Goal: Task Accomplishment & Management: Use online tool/utility

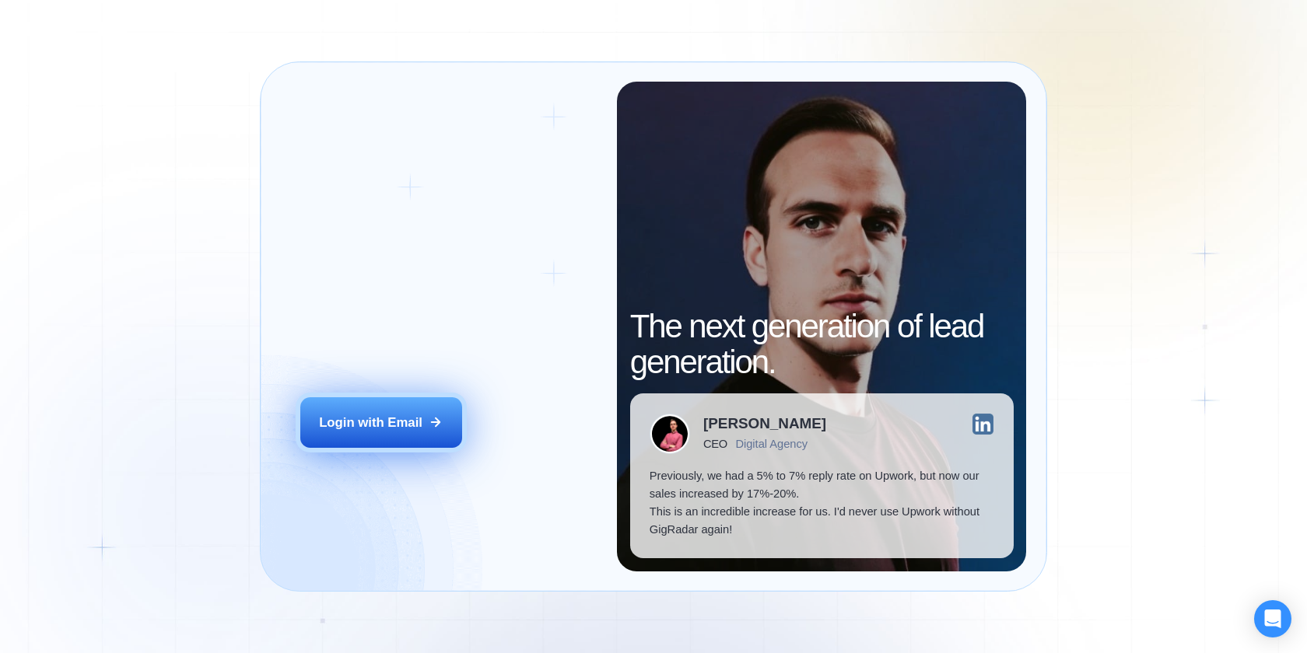
click at [428, 441] on button "Login with Email" at bounding box center [381, 423] width 162 height 51
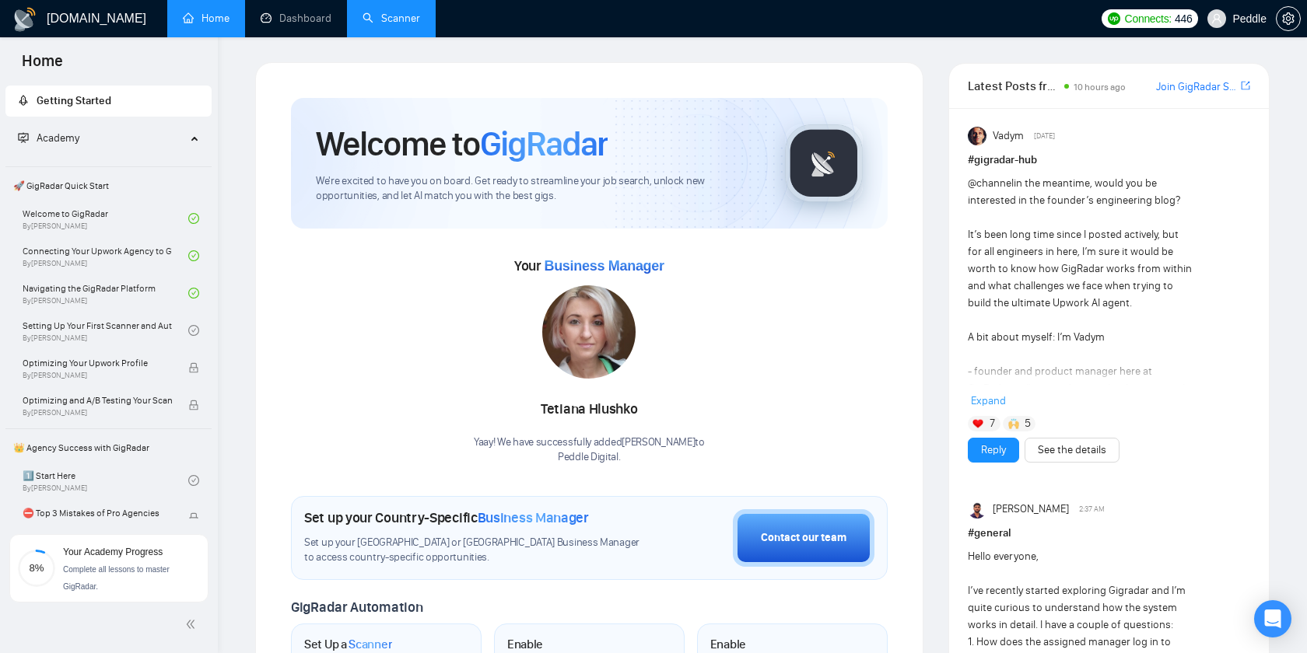
click at [370, 24] on link "Scanner" at bounding box center [392, 18] width 58 height 13
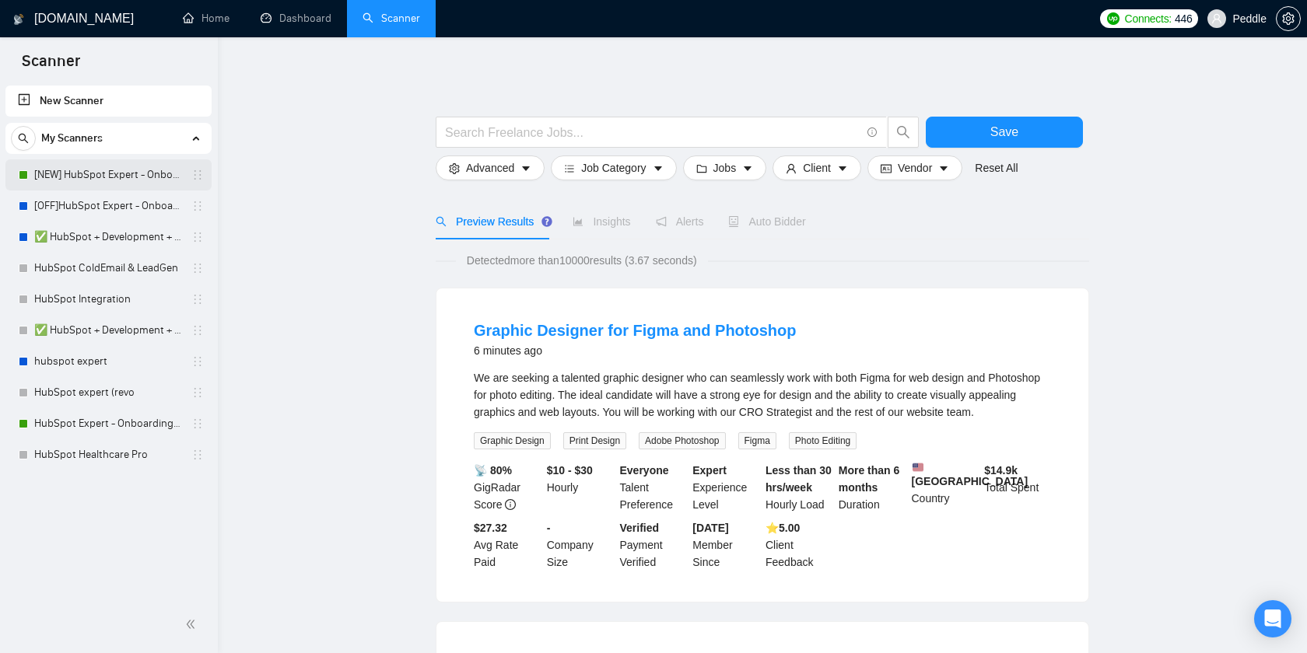
click at [125, 189] on link "[NEW] HubSpot Expert - Onboarding & Implementation (LIVE)" at bounding box center [108, 174] width 148 height 31
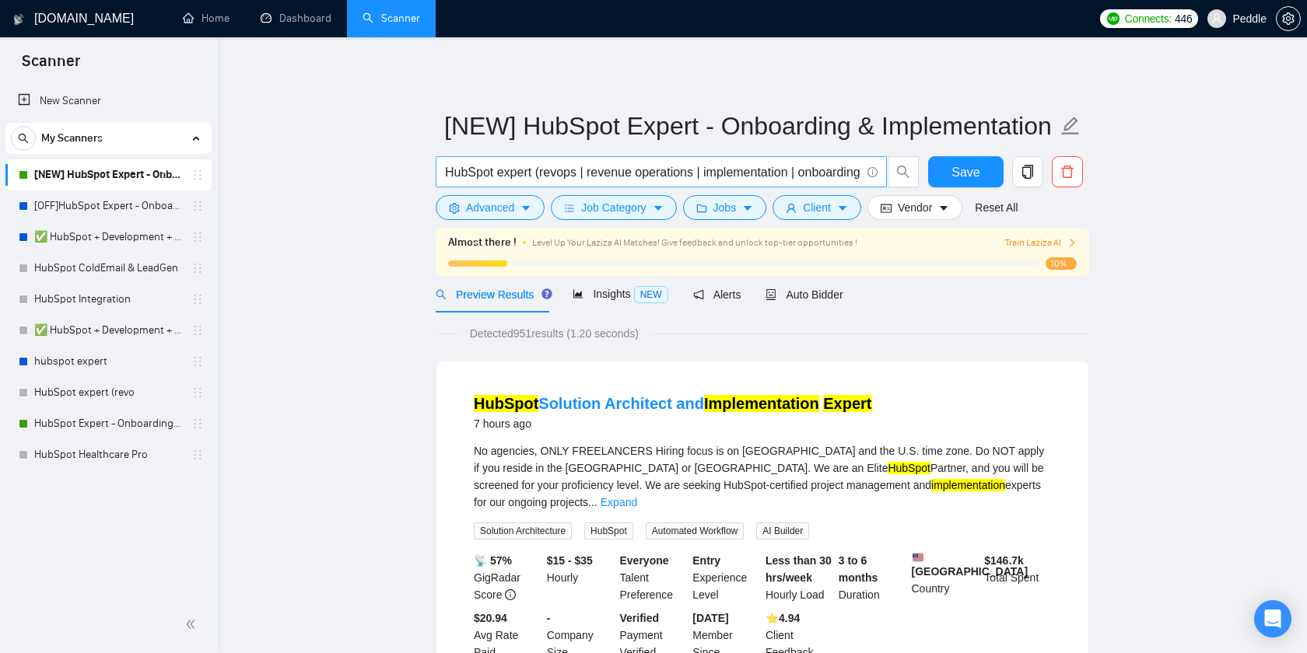
click at [640, 170] on input "HubSpot expert (revops | revenue operations | implementation | onboarding | set…" at bounding box center [652, 172] width 415 height 19
drag, startPoint x: 633, startPoint y: 170, endPoint x: 968, endPoint y: 201, distance: 335.9
click at [968, 201] on form "[NEW] HubSpot Expert - Onboarding & Implementation (LIVE) HubSpot expert (revop…" at bounding box center [762, 164] width 653 height 127
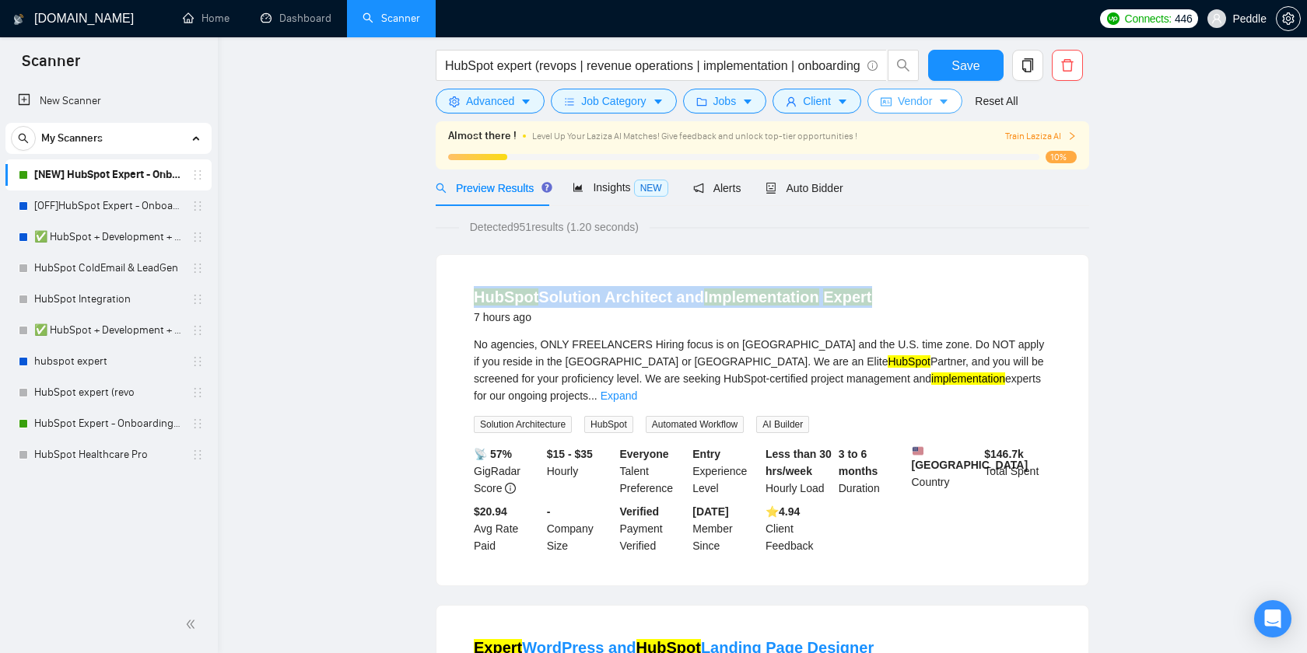
scroll to position [5, 0]
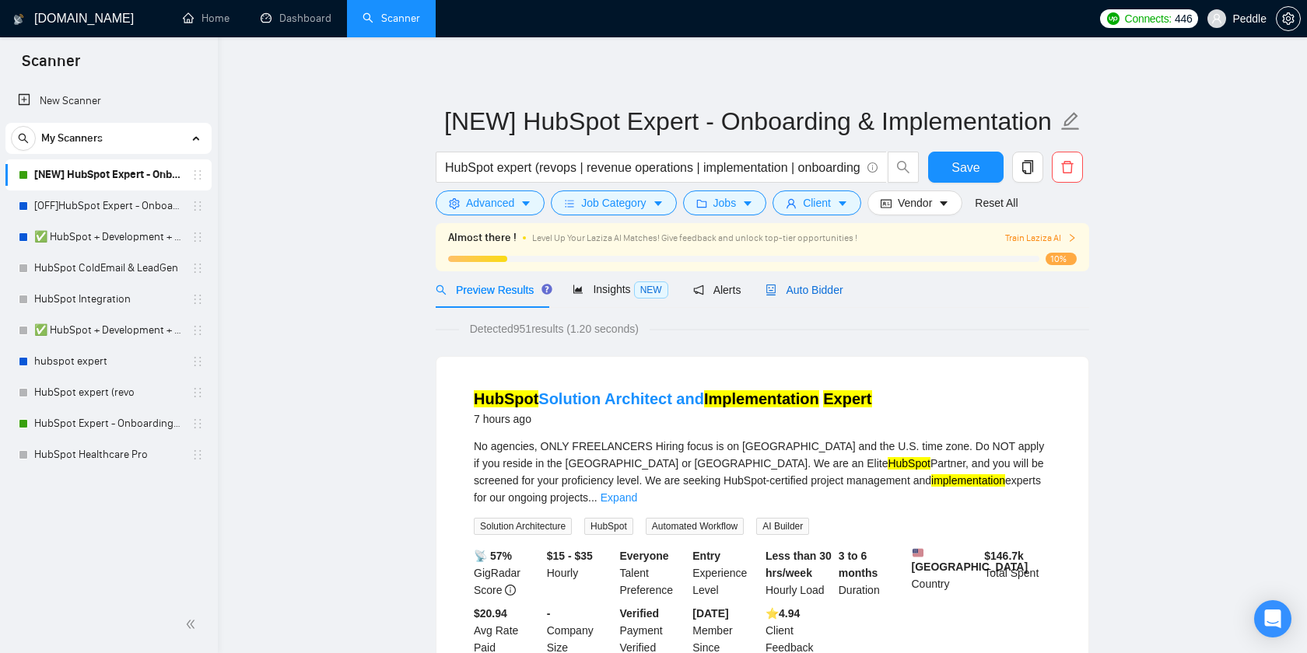
click at [800, 282] on div "Auto Bidder" at bounding box center [803, 290] width 77 height 17
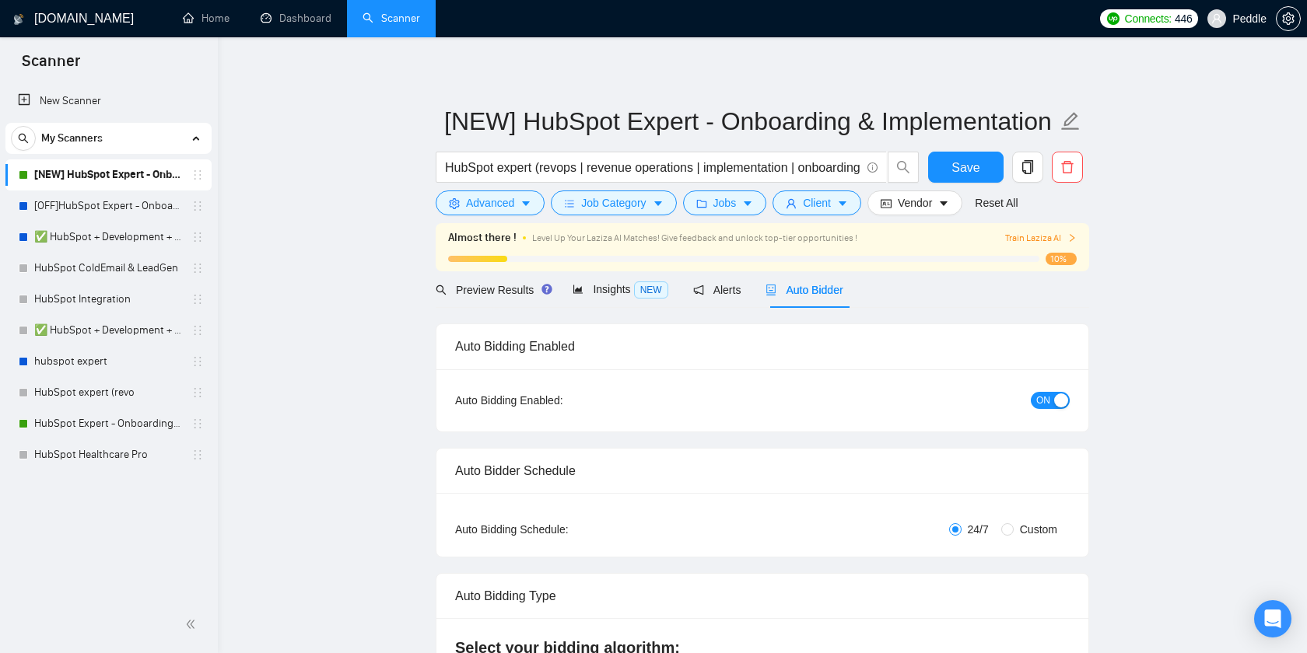
checkbox input "true"
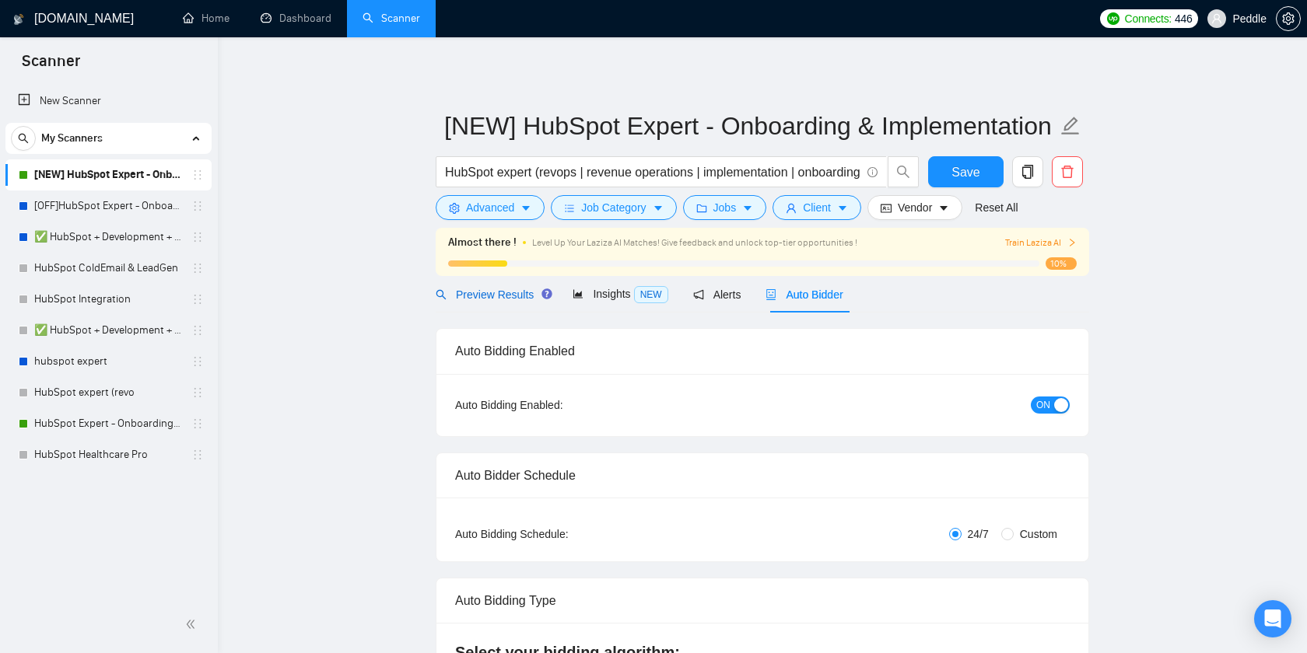
click at [493, 299] on span "Preview Results" at bounding box center [492, 295] width 112 height 12
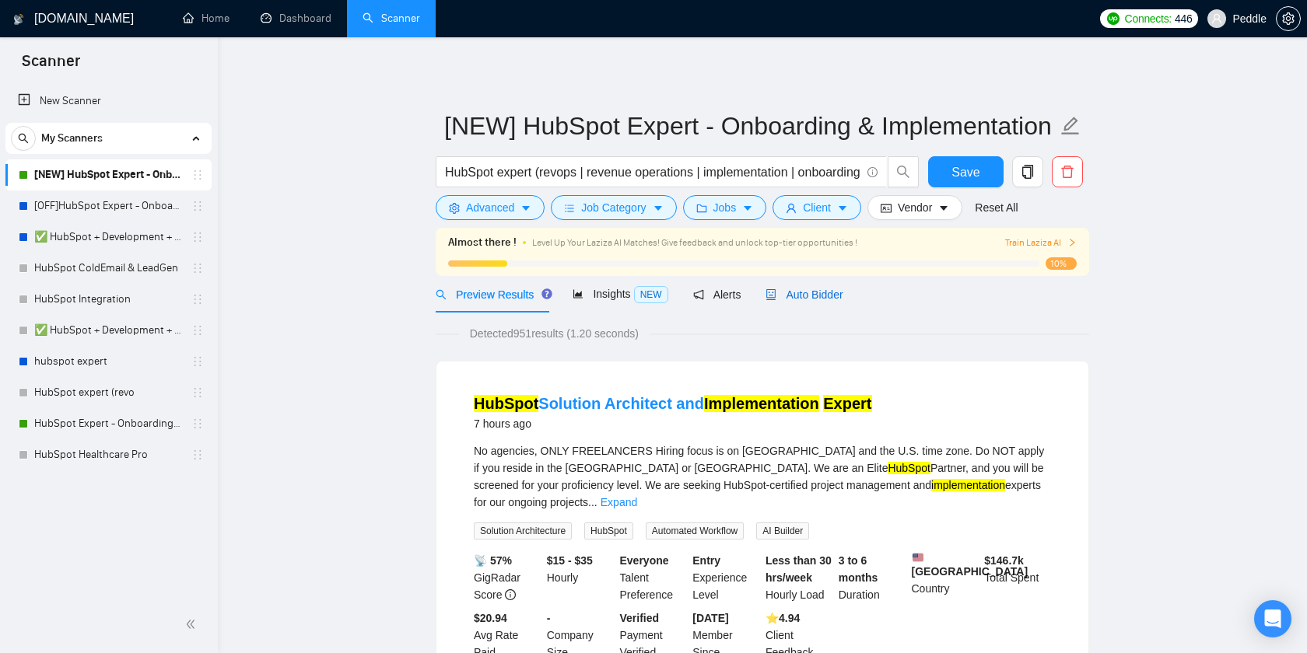
click at [774, 294] on icon "robot" at bounding box center [770, 294] width 11 height 11
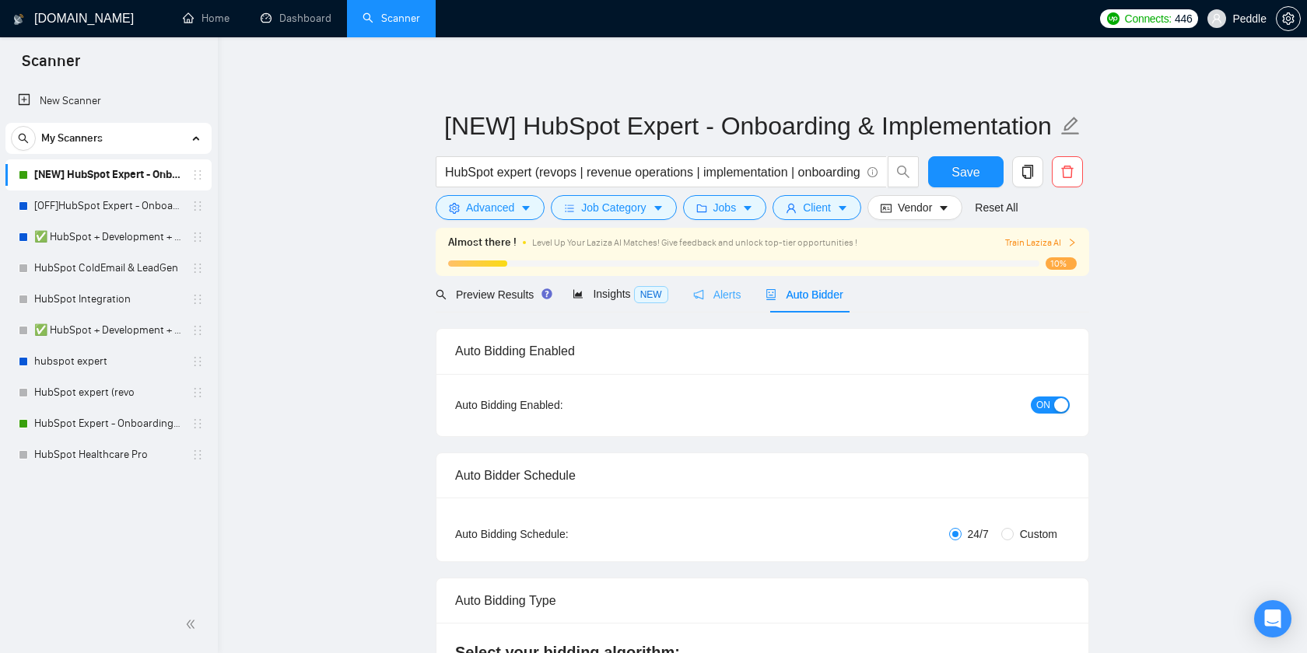
checkbox input "true"
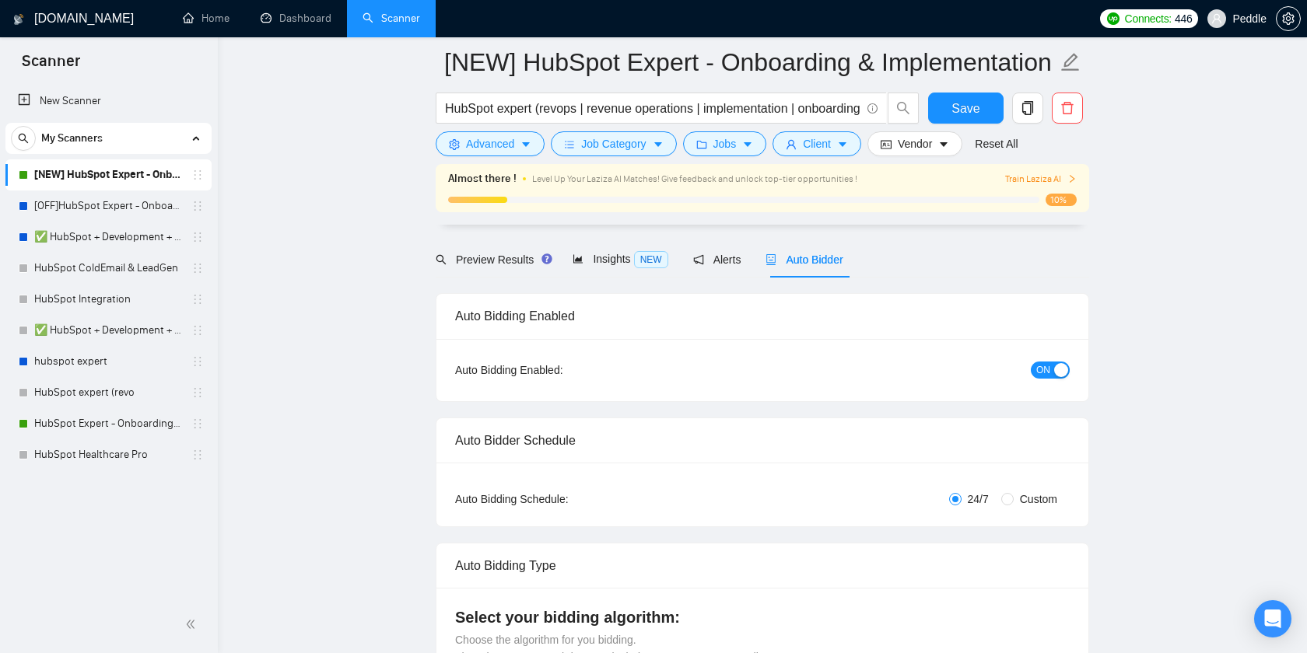
scroll to position [66, 0]
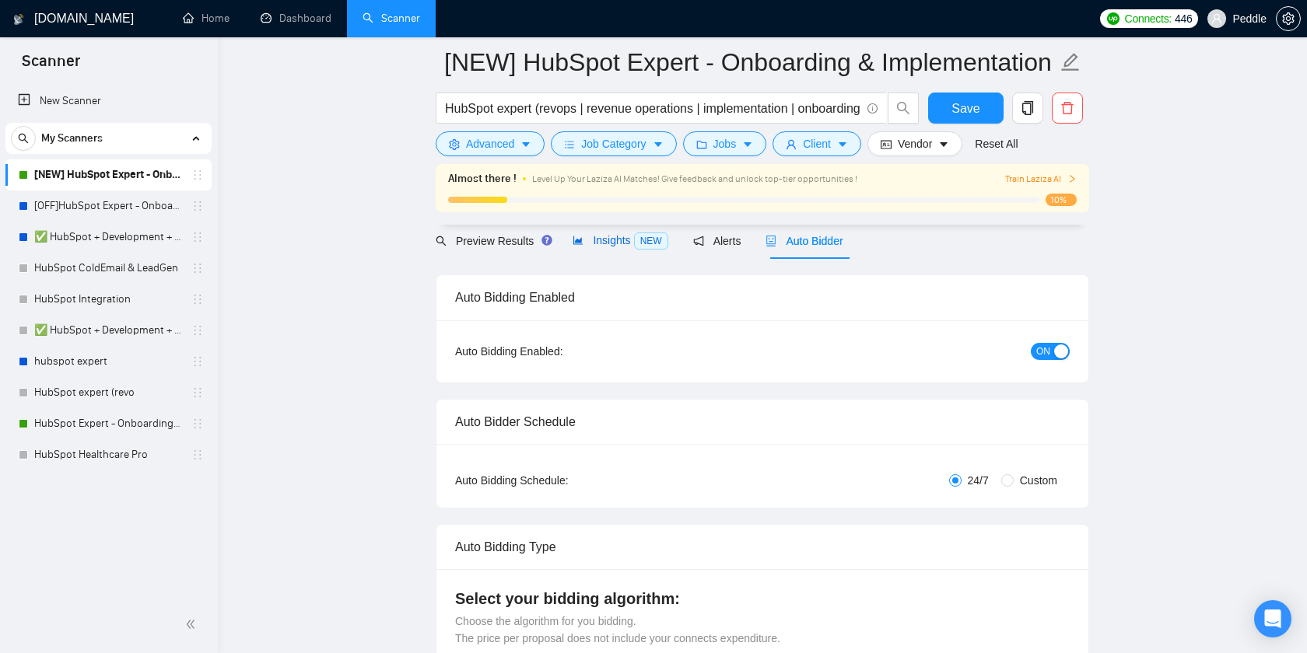
click at [631, 244] on span "Insights NEW" at bounding box center [620, 240] width 95 height 12
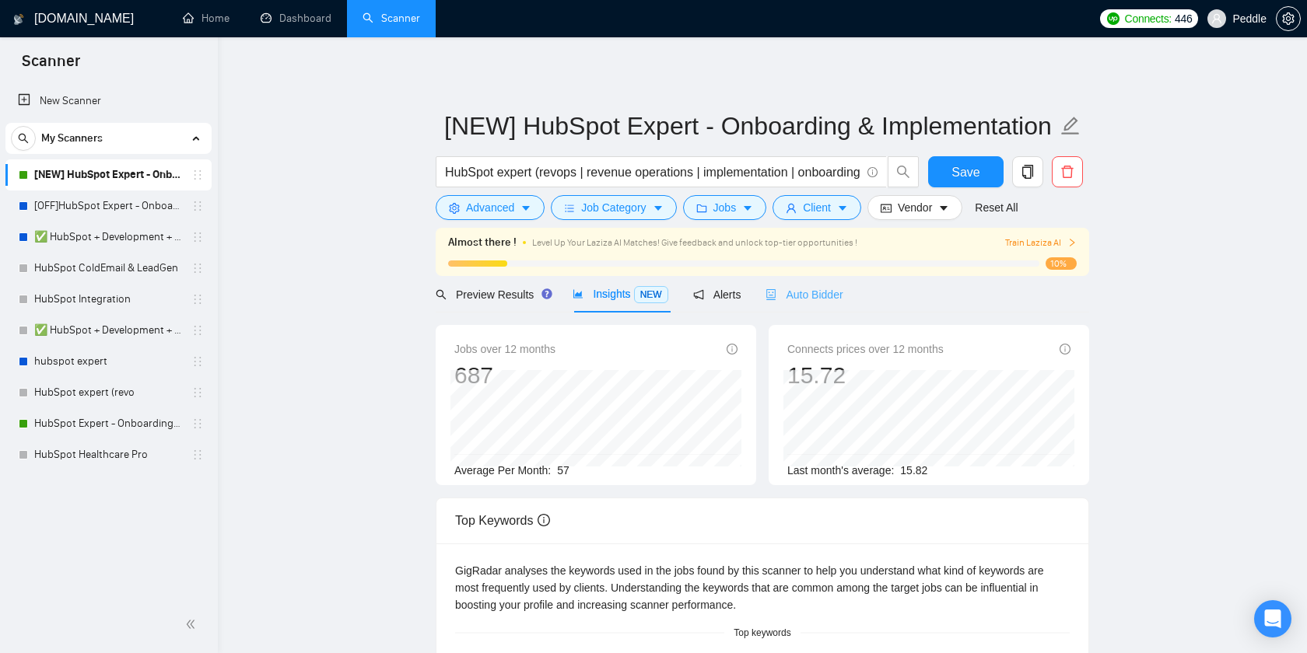
click at [785, 310] on div "Auto Bidder" at bounding box center [803, 294] width 77 height 37
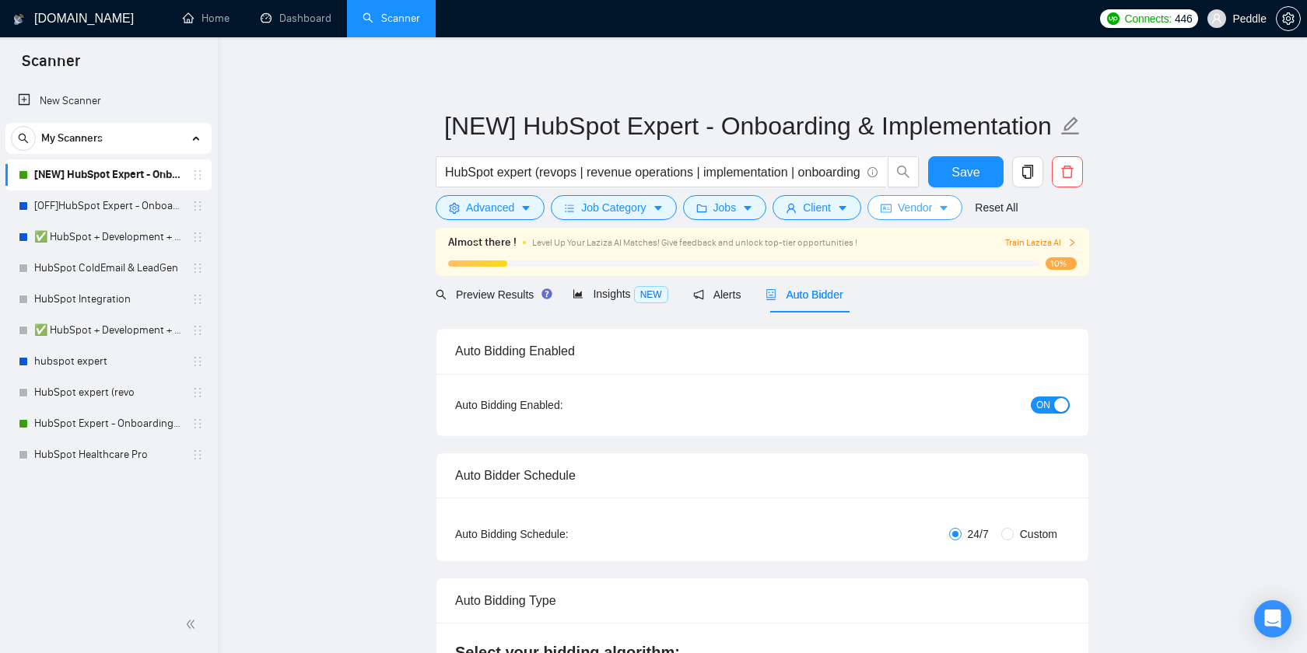
click at [916, 213] on span "Vendor" at bounding box center [915, 207] width 34 height 17
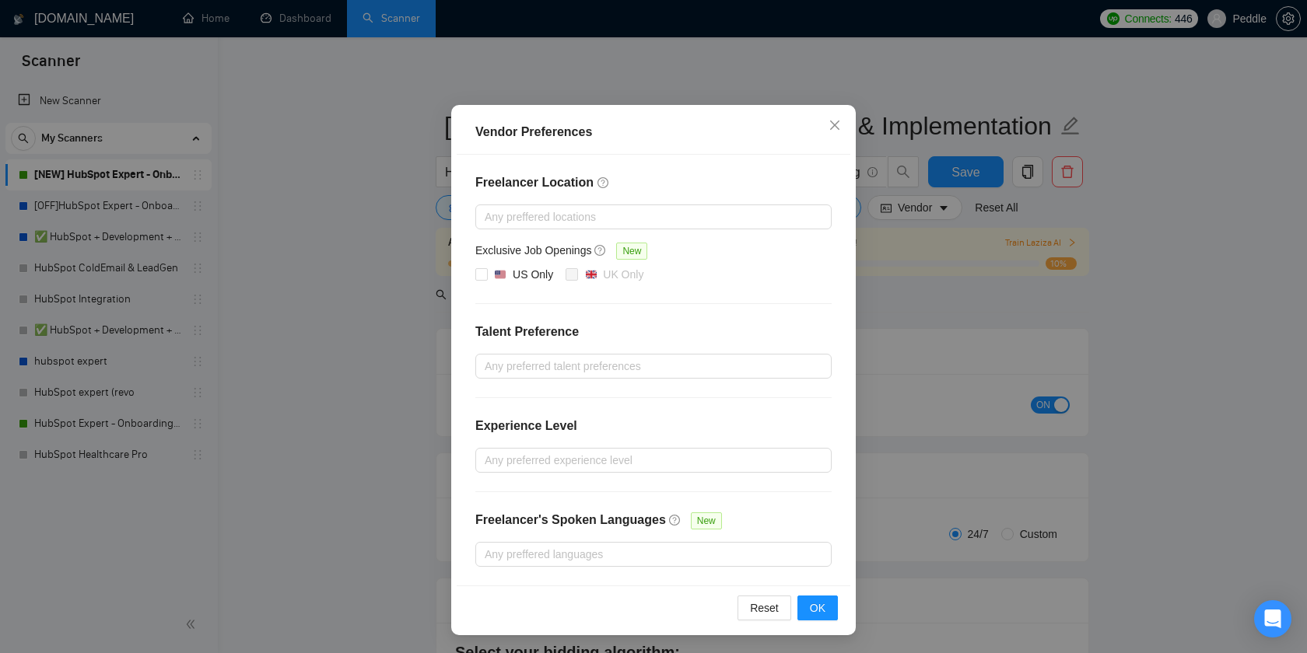
scroll to position [67, 0]
click at [828, 128] on icon "close" at bounding box center [834, 124] width 12 height 12
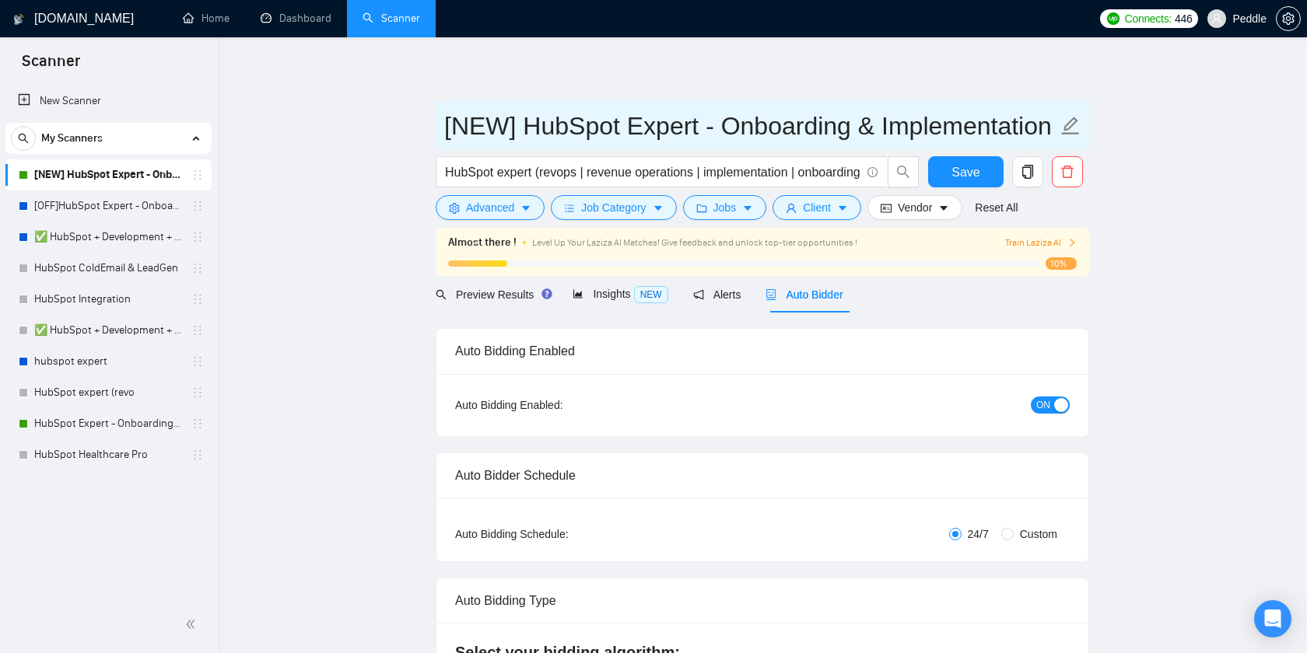
scroll to position [0, 0]
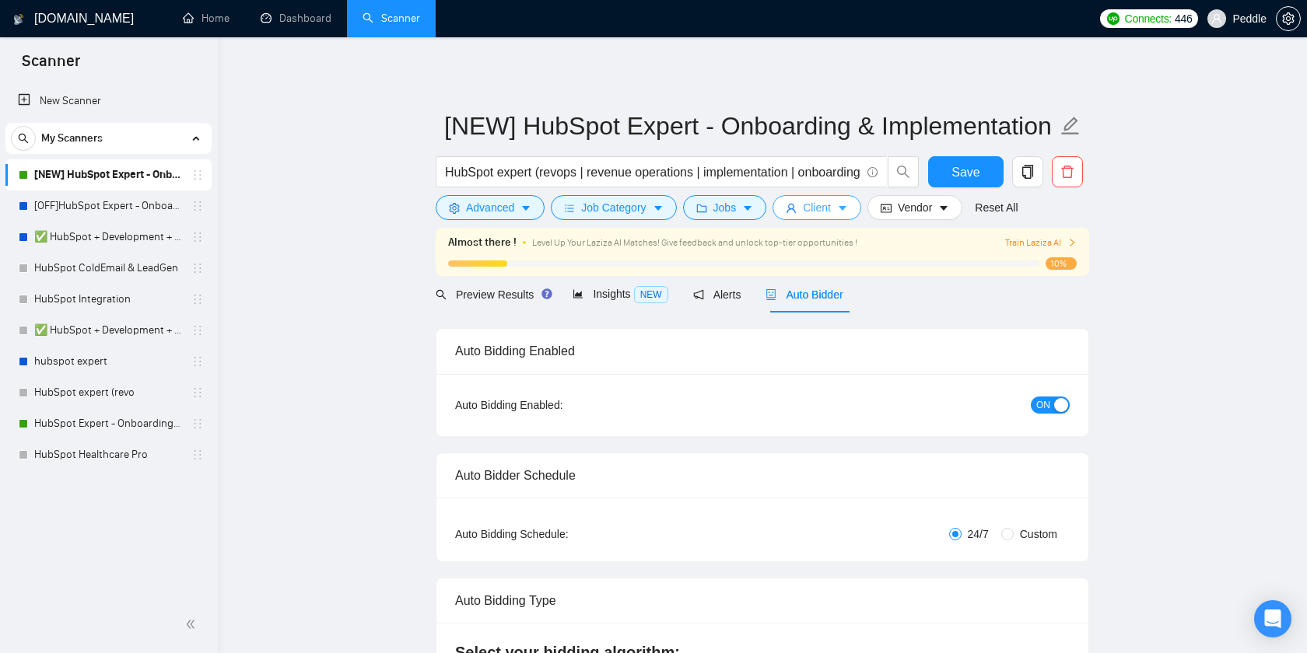
click at [831, 215] on span "Client" at bounding box center [817, 207] width 28 height 17
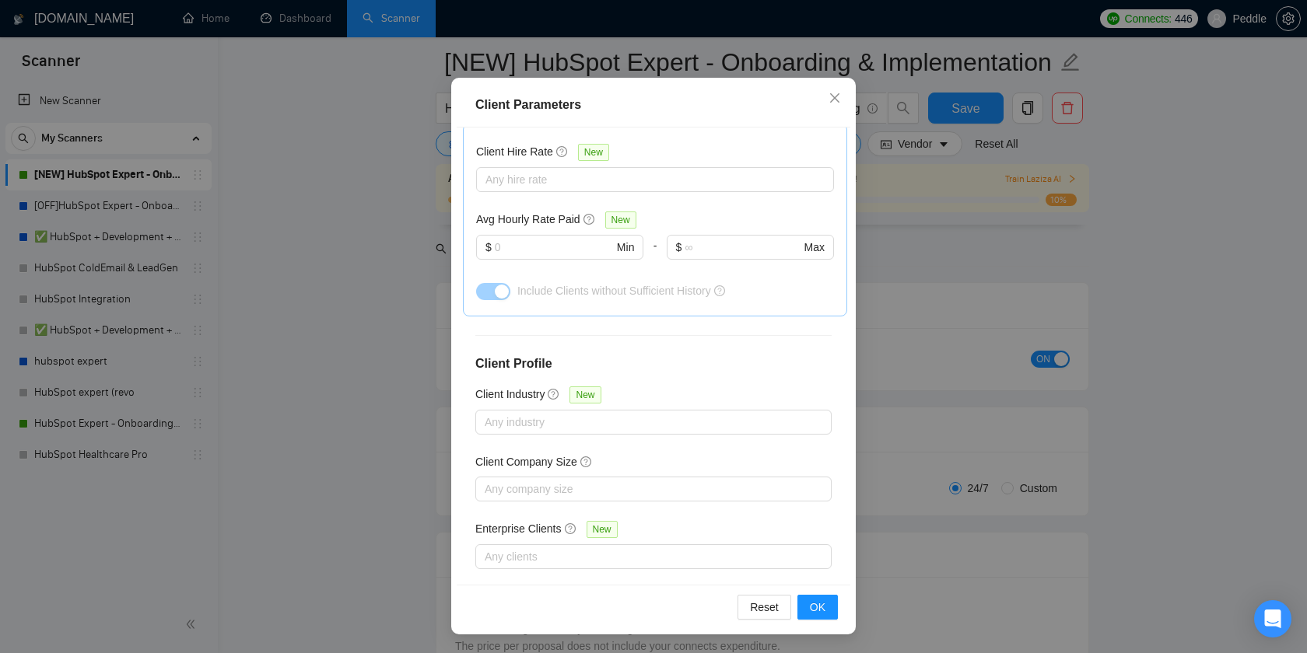
scroll to position [86, 0]
click at [811, 599] on span "OK" at bounding box center [818, 607] width 16 height 17
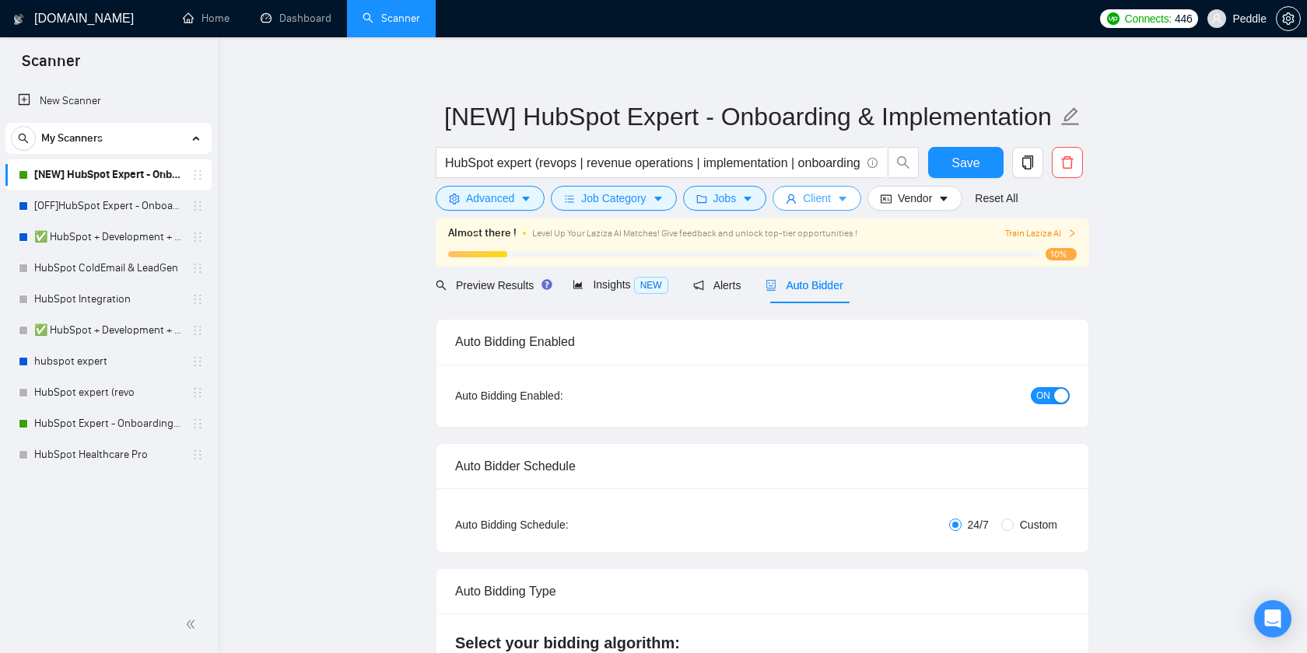
scroll to position [0, 0]
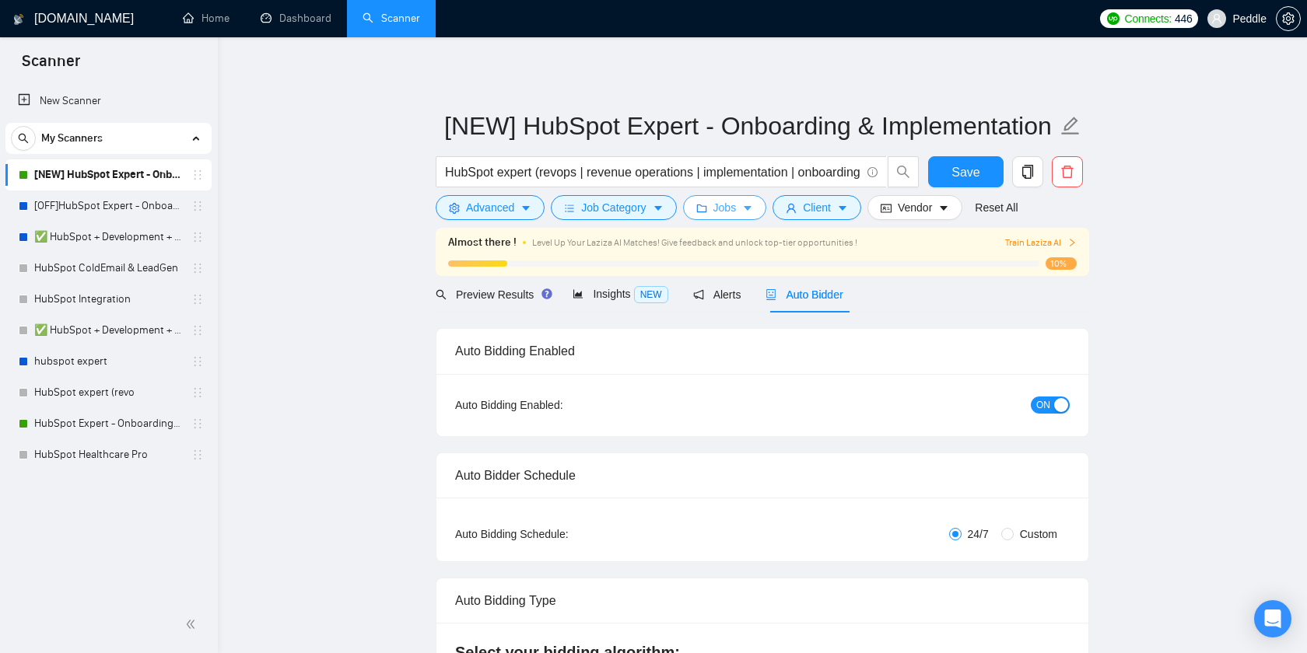
click at [730, 206] on span "Jobs" at bounding box center [724, 207] width 23 height 17
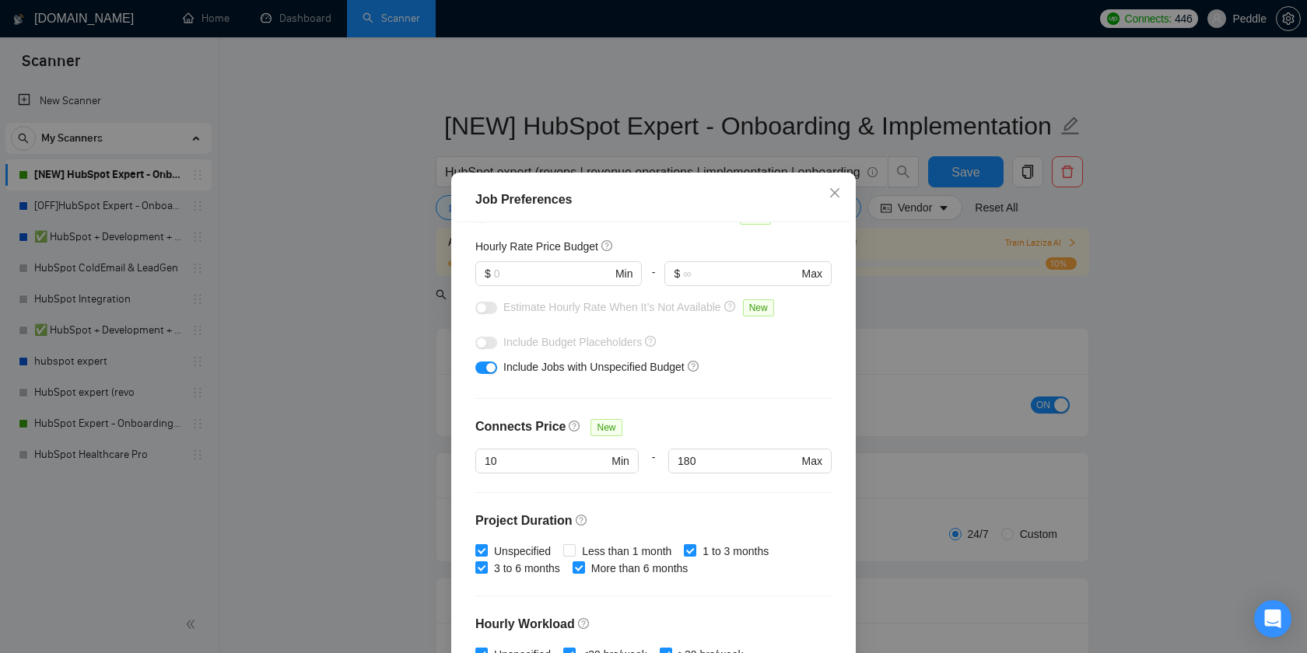
scroll to position [186, 0]
click at [499, 346] on div "Include Budget Placeholders" at bounding box center [653, 343] width 356 height 25
click at [486, 376] on div at bounding box center [486, 367] width 22 height 17
click at [486, 374] on button "button" at bounding box center [486, 369] width 22 height 12
click at [485, 383] on div "Budget Project Type All Fixed Price Hourly Rate Fixed Price Budget $ Min - $ Ma…" at bounding box center [654, 450] width 394 height 457
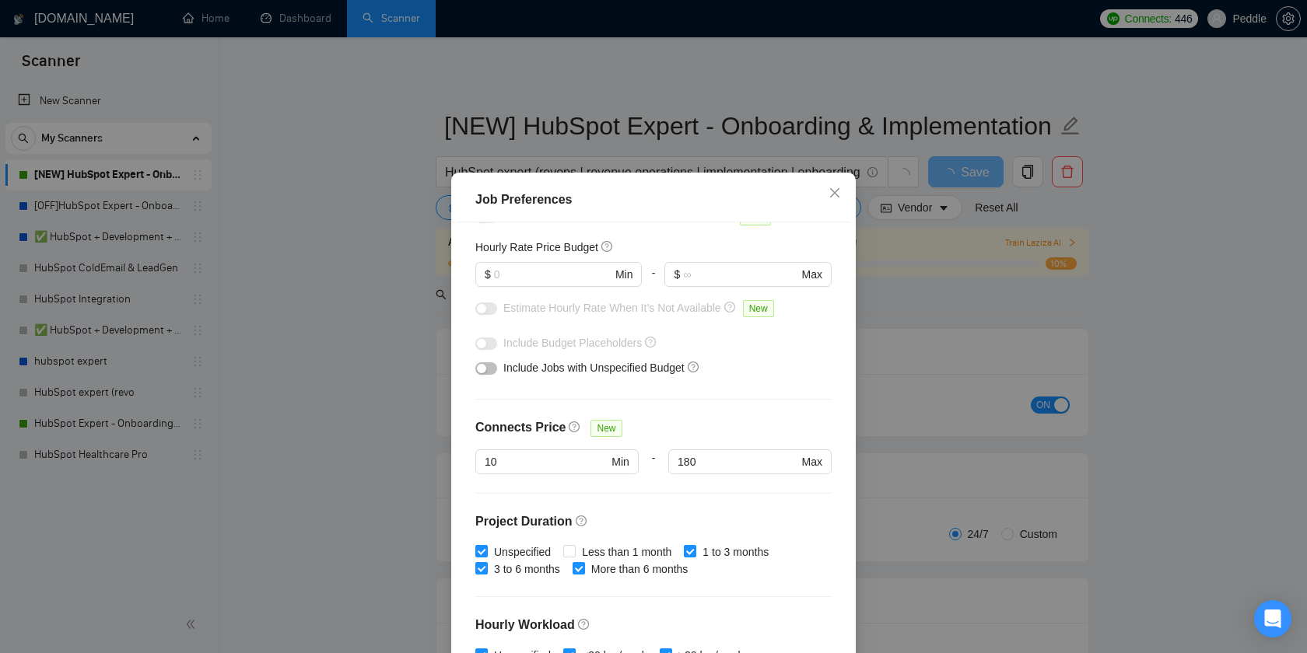
click at [485, 375] on div at bounding box center [486, 367] width 22 height 17
click at [486, 373] on button "button" at bounding box center [486, 369] width 22 height 12
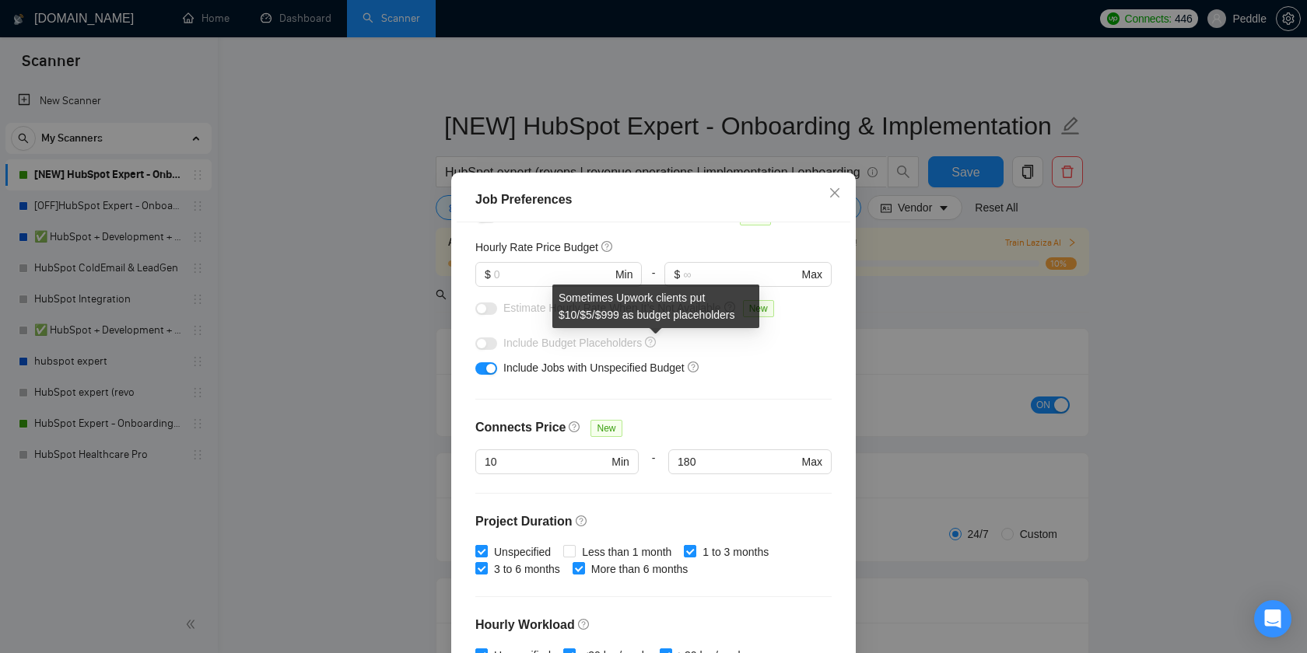
click at [652, 341] on icon "question-circle" at bounding box center [650, 342] width 11 height 11
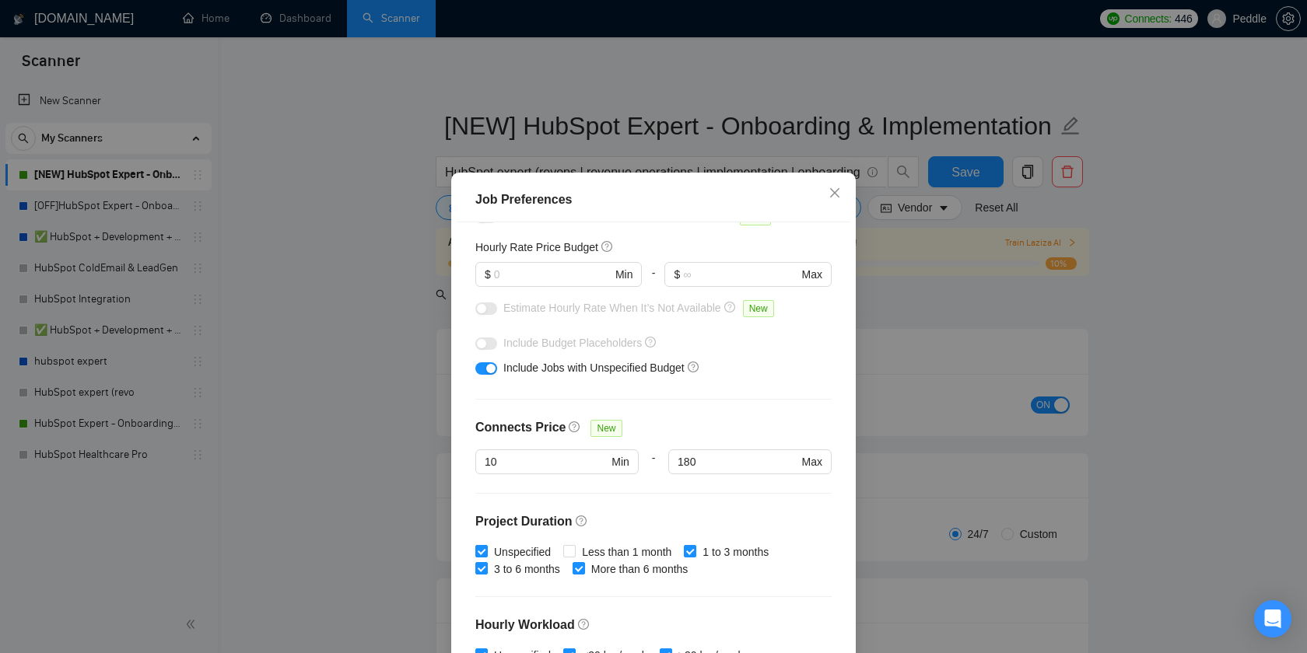
click at [479, 336] on div at bounding box center [486, 342] width 22 height 17
click at [522, 280] on input "text" at bounding box center [552, 274] width 117 height 17
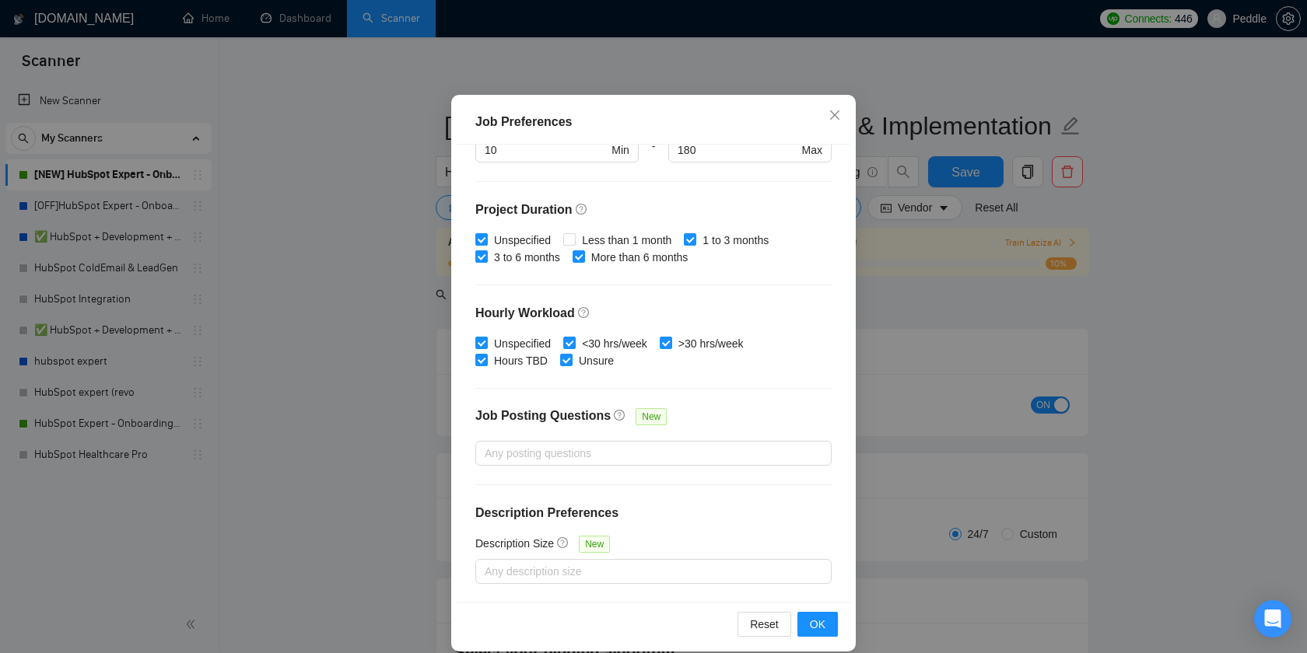
scroll to position [95, 0]
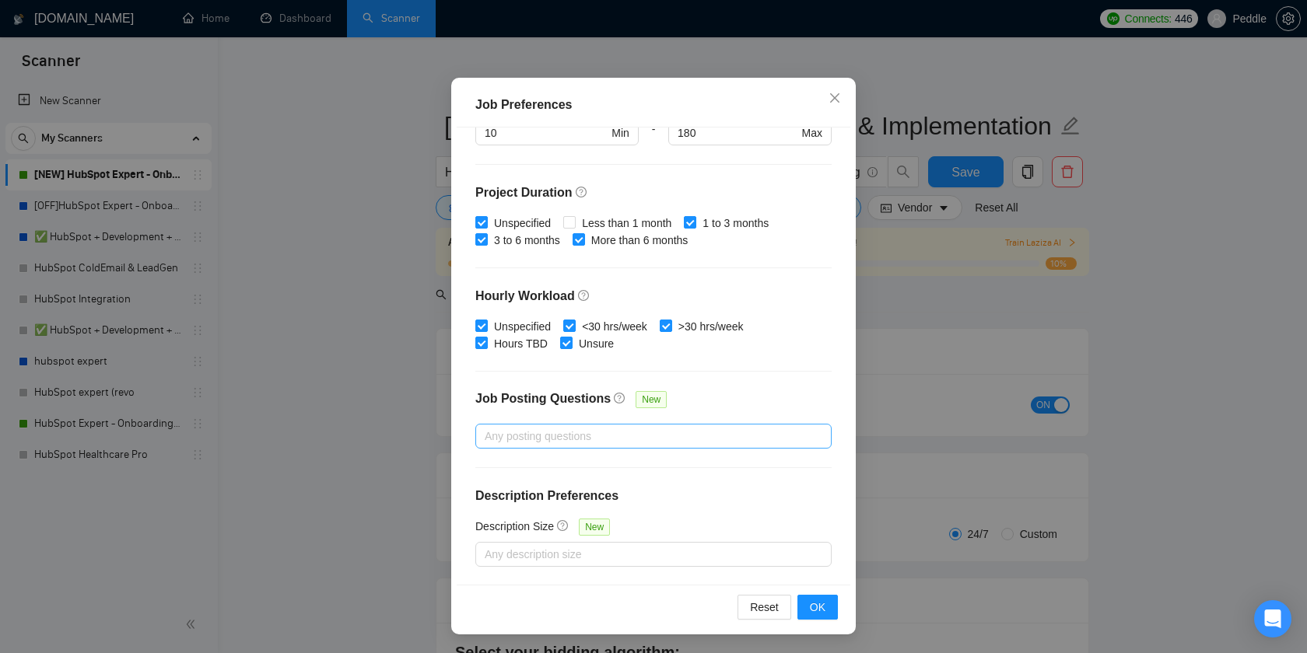
click at [709, 433] on div at bounding box center [645, 436] width 333 height 19
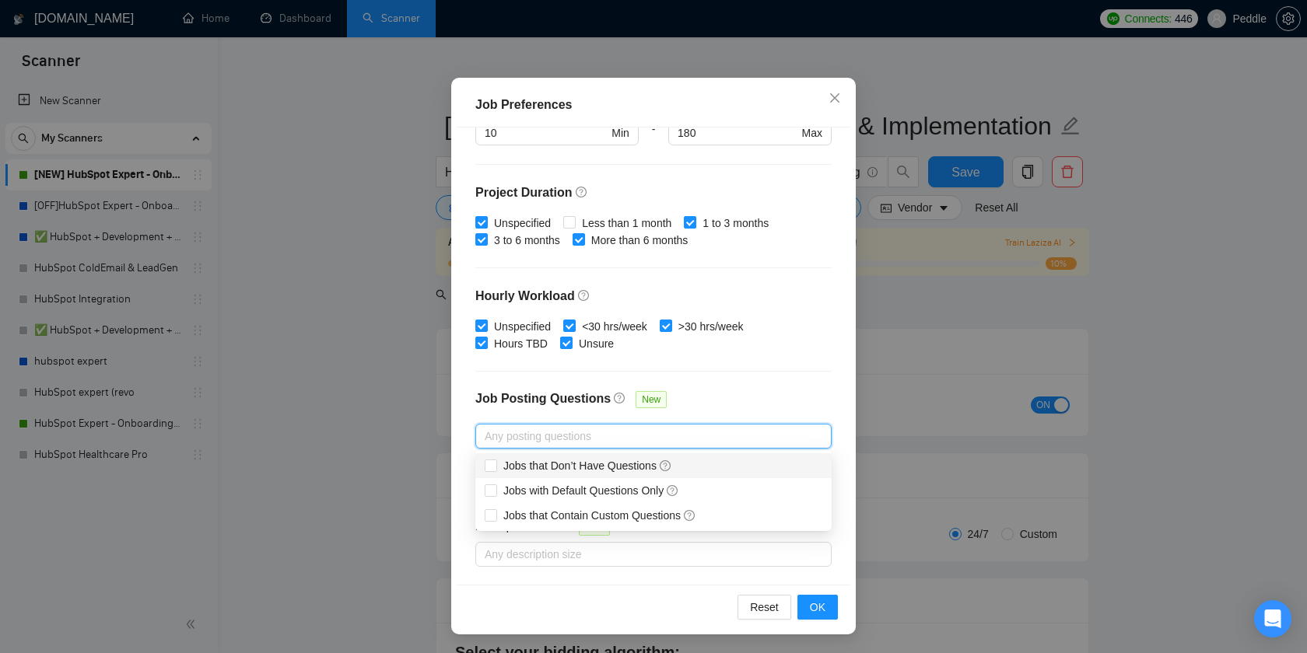
click at [733, 382] on div "Budget Project Type All Fixed Price Hourly Rate Fixed Price Budget $ Min - $ Ma…" at bounding box center [654, 356] width 394 height 457
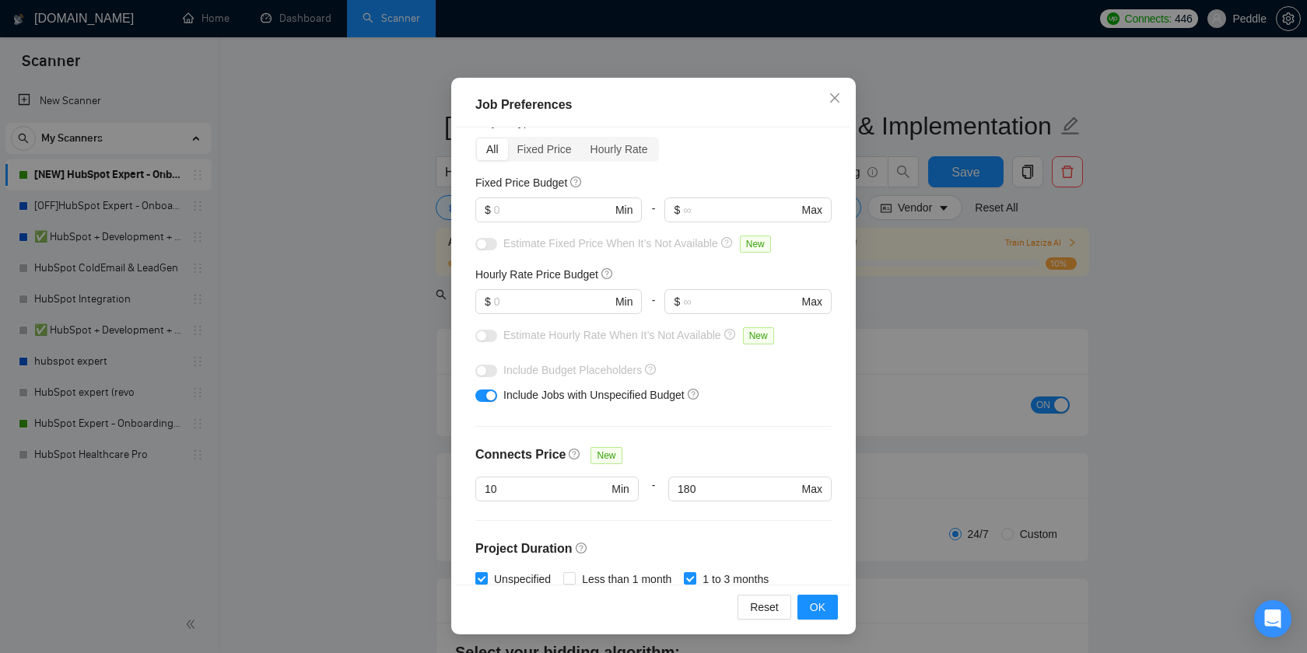
scroll to position [0, 0]
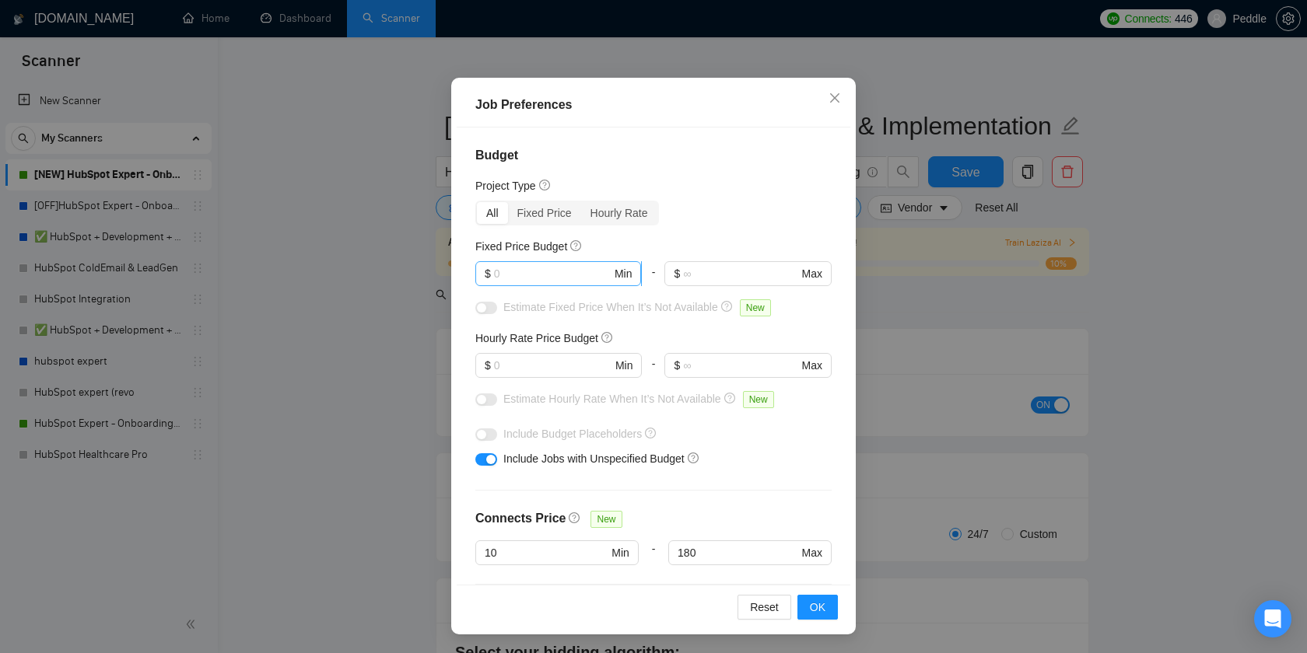
click at [604, 275] on input "text" at bounding box center [552, 273] width 117 height 17
type input "1"
click at [578, 377] on span "$ Min" at bounding box center [558, 365] width 166 height 25
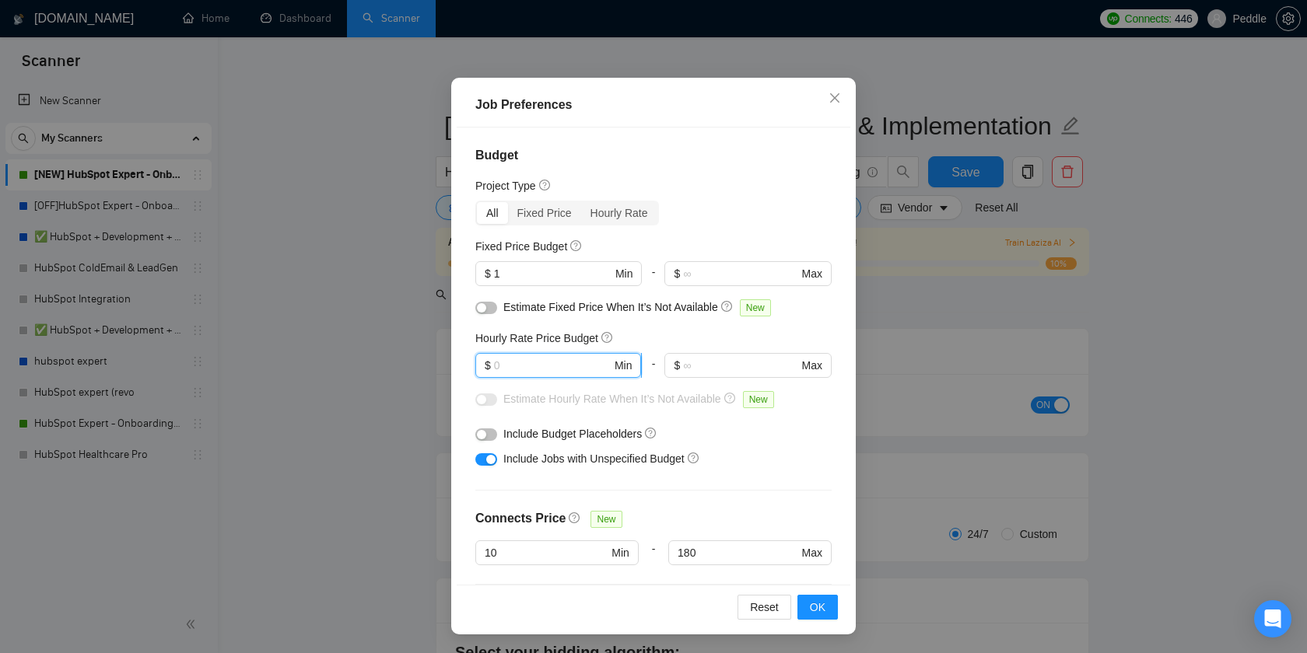
click at [578, 368] on input "text" at bounding box center [552, 365] width 117 height 17
click at [491, 429] on button "button" at bounding box center [486, 435] width 22 height 12
click at [710, 361] on input "text" at bounding box center [740, 365] width 114 height 17
click at [600, 365] on input "1" at bounding box center [552, 365] width 117 height 17
click at [486, 394] on button "button" at bounding box center [486, 400] width 22 height 12
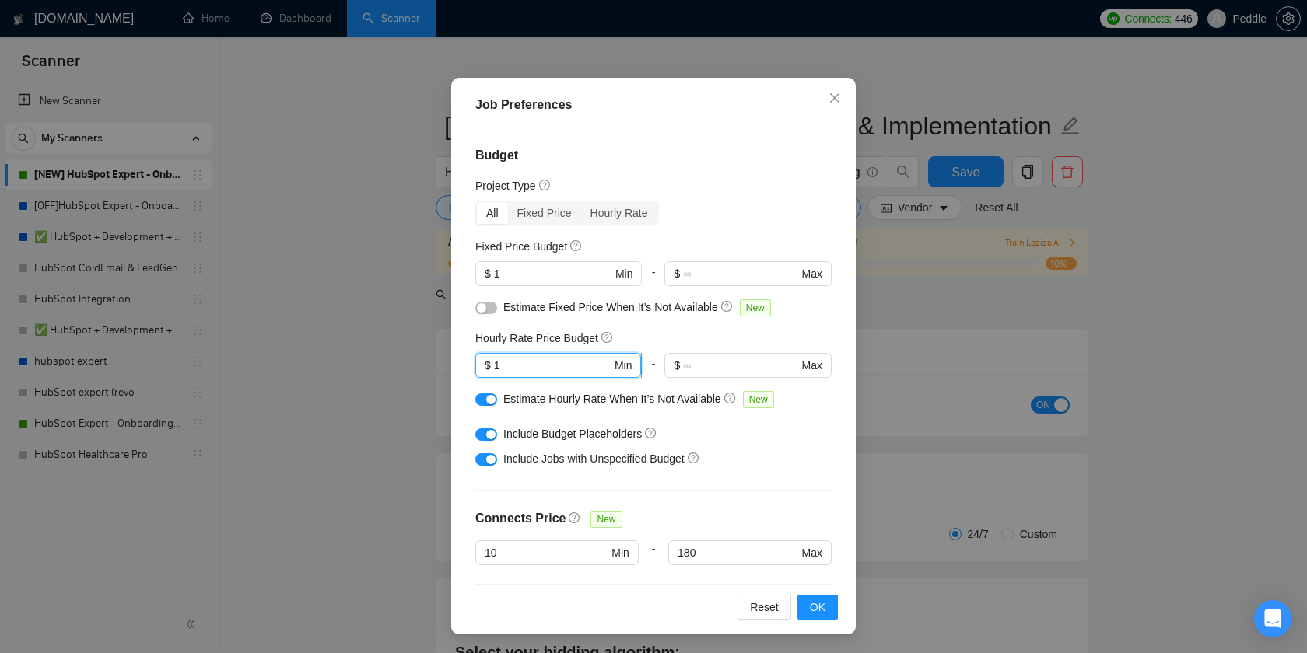
click at [518, 364] on input "1" at bounding box center [552, 365] width 117 height 17
type input "2"
type input "3"
type input "2"
click at [773, 464] on div "Include Jobs with Unspecified Budget" at bounding box center [659, 458] width 312 height 17
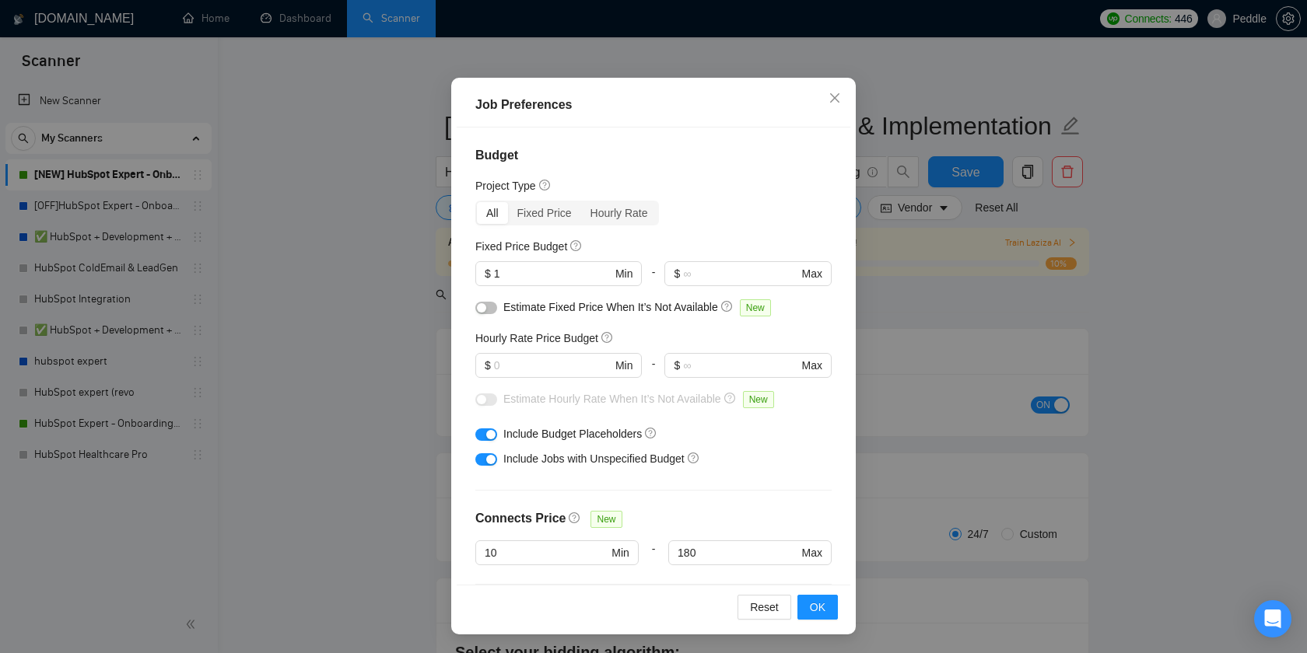
click at [482, 303] on div "button" at bounding box center [481, 307] width 9 height 9
click at [824, 605] on span "OK" at bounding box center [818, 607] width 16 height 17
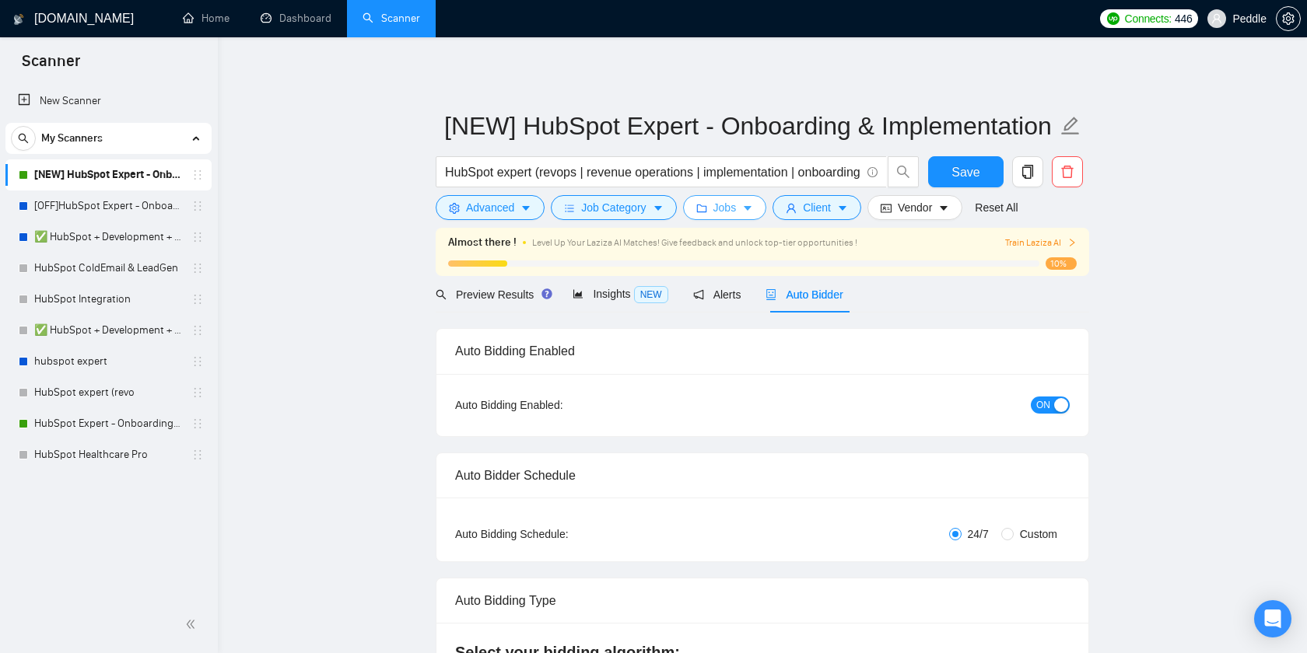
click at [732, 219] on button "Jobs" at bounding box center [725, 207] width 84 height 25
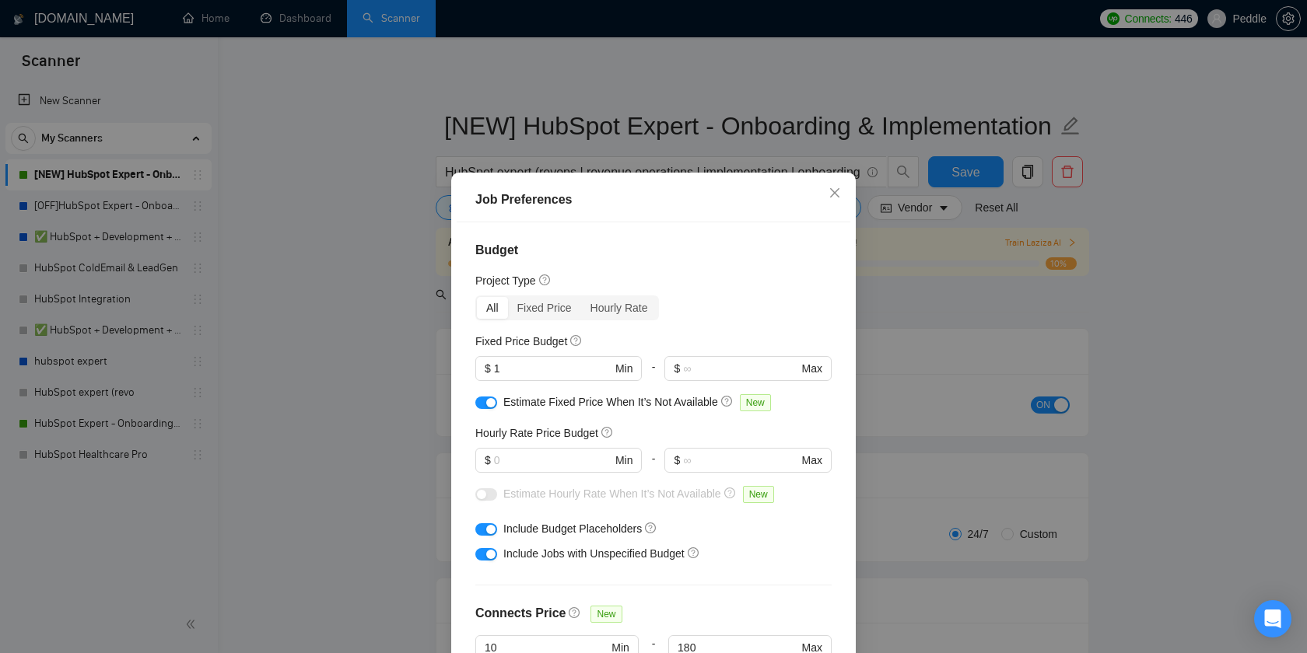
scroll to position [420, 0]
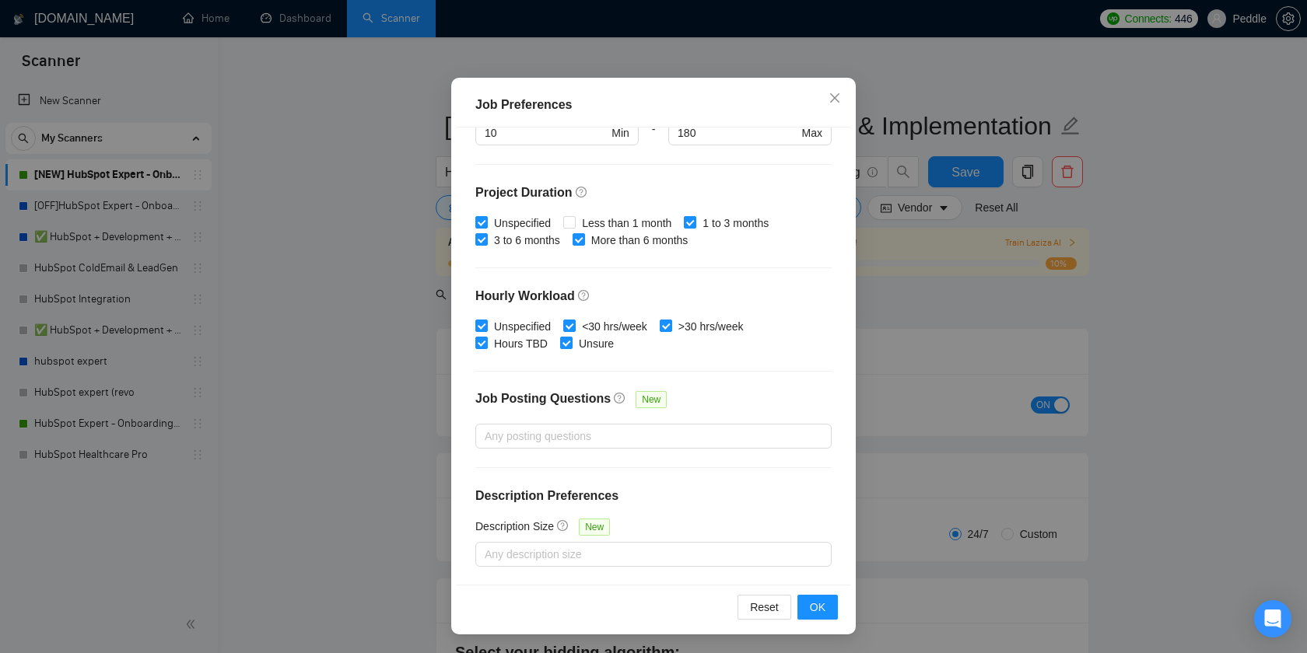
click at [926, 330] on div "Job Preferences Budget Project Type All Fixed Price Hourly Rate Fixed Price Bud…" at bounding box center [653, 326] width 1307 height 653
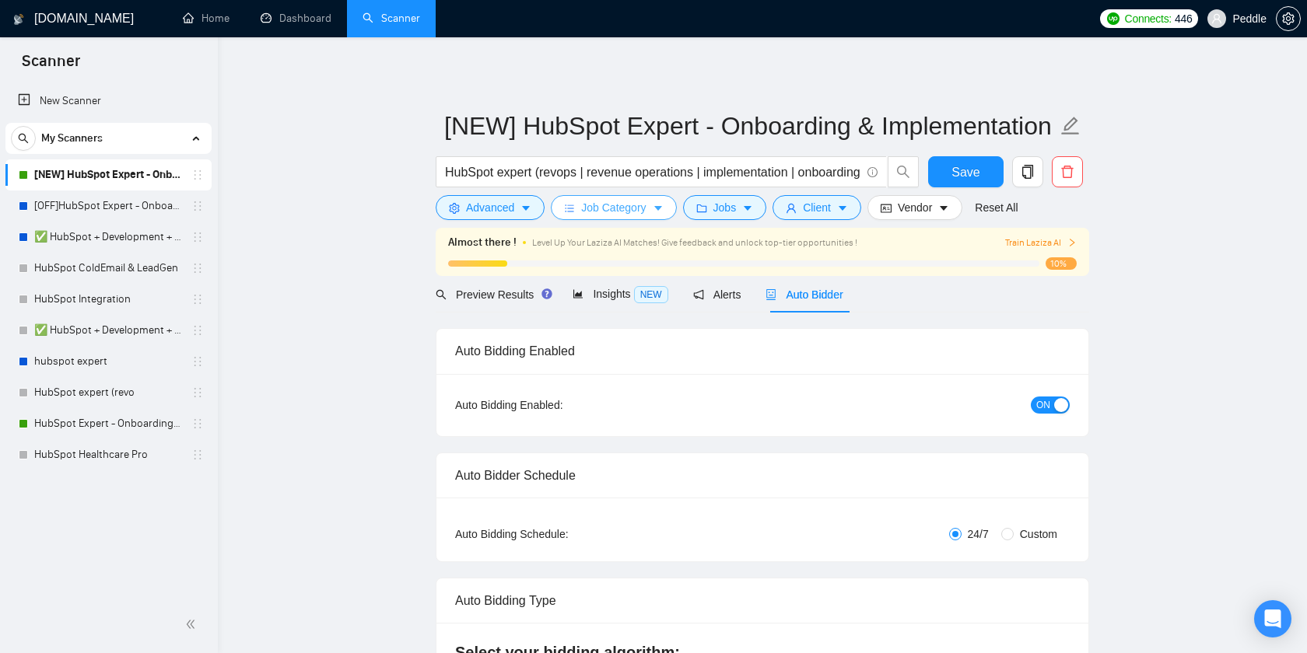
click at [653, 208] on button "Job Category" at bounding box center [613, 207] width 125 height 25
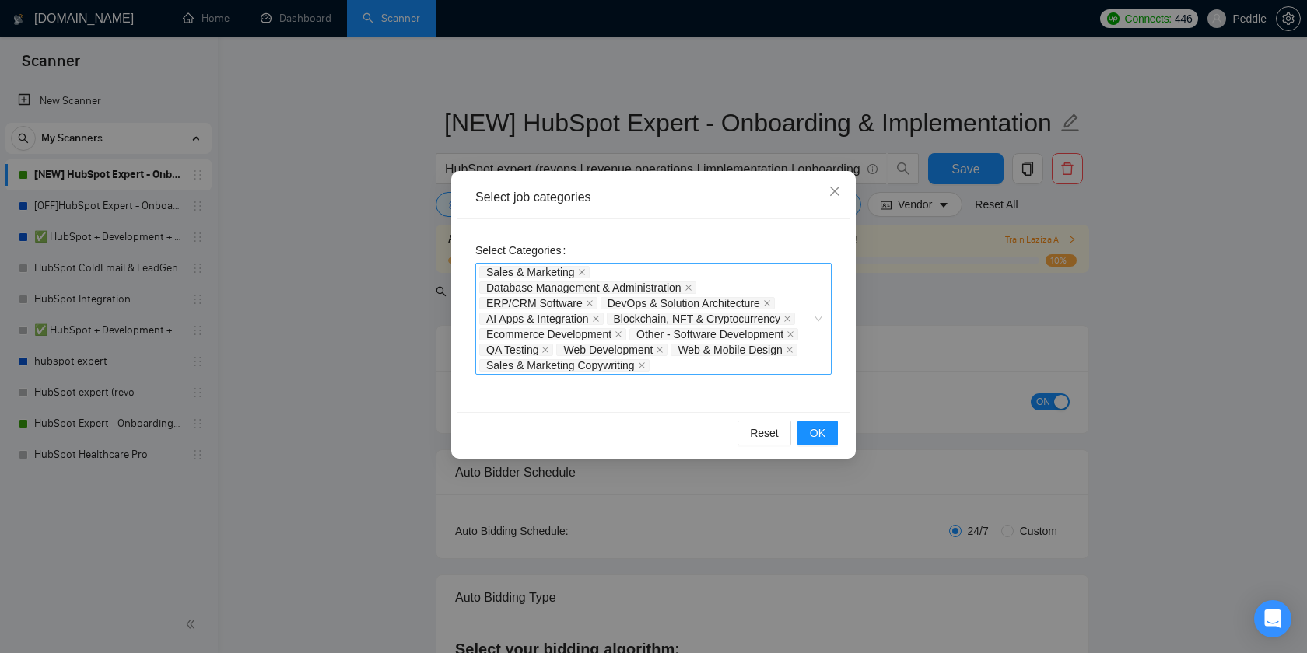
scroll to position [0, 0]
drag, startPoint x: 767, startPoint y: 442, endPoint x: 821, endPoint y: 437, distance: 53.9
click at [821, 437] on div "Reset OK" at bounding box center [654, 432] width 394 height 41
click at [831, 431] on button "OK" at bounding box center [817, 433] width 40 height 25
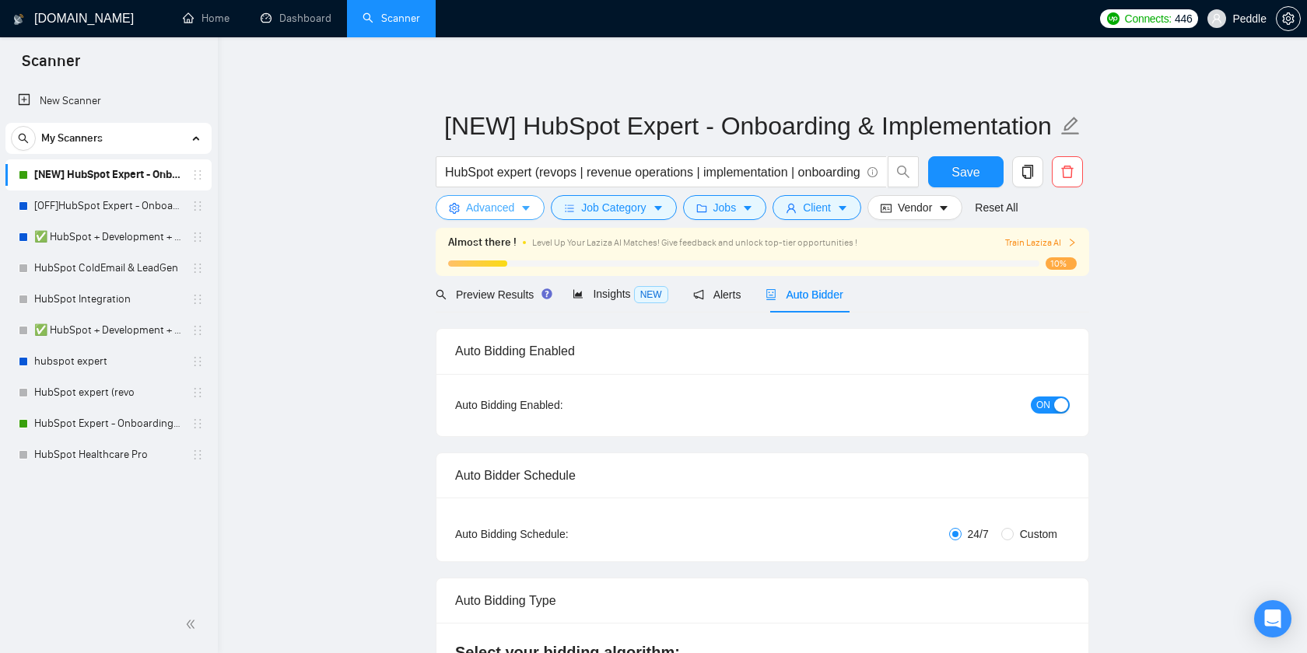
click at [504, 216] on button "Advanced" at bounding box center [490, 207] width 109 height 25
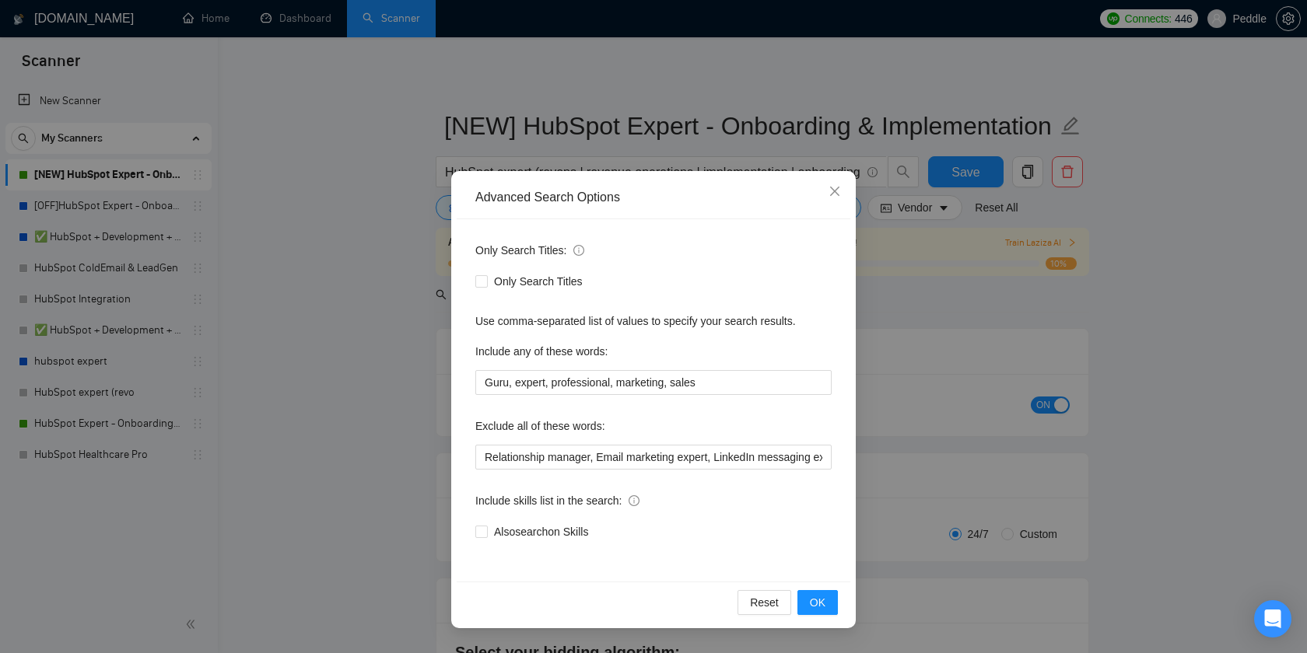
click at [498, 537] on span "Also search on Skills" at bounding box center [541, 532] width 107 height 17
click at [486, 537] on input "Also search on Skills" at bounding box center [480, 531] width 11 height 11
click at [818, 605] on span "OK" at bounding box center [818, 602] width 16 height 17
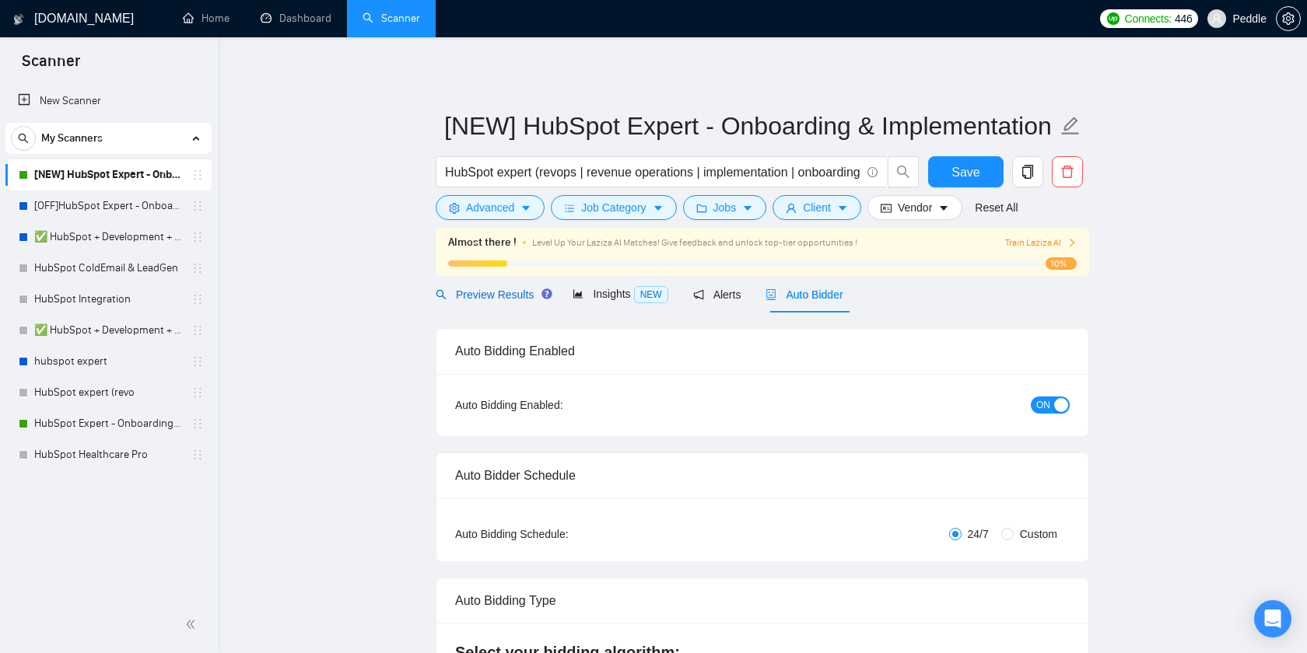
click at [519, 291] on span "Preview Results" at bounding box center [492, 295] width 112 height 12
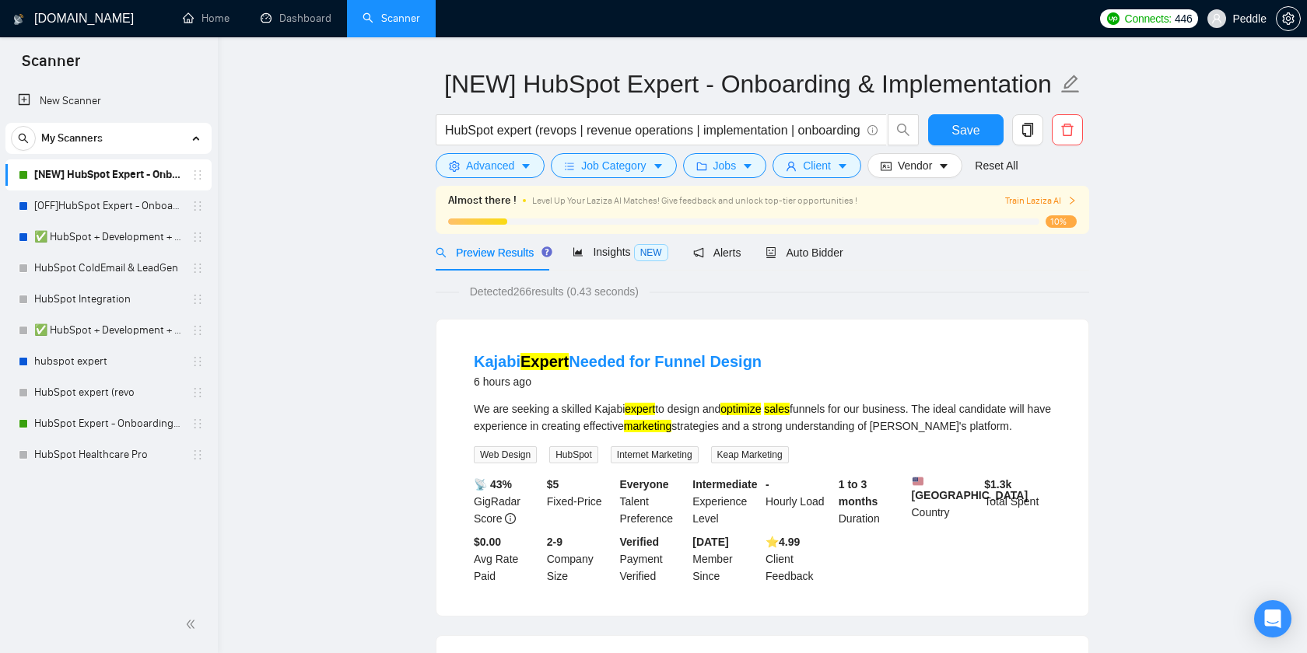
scroll to position [41, 0]
click at [503, 172] on span "Advanced" at bounding box center [490, 166] width 48 height 17
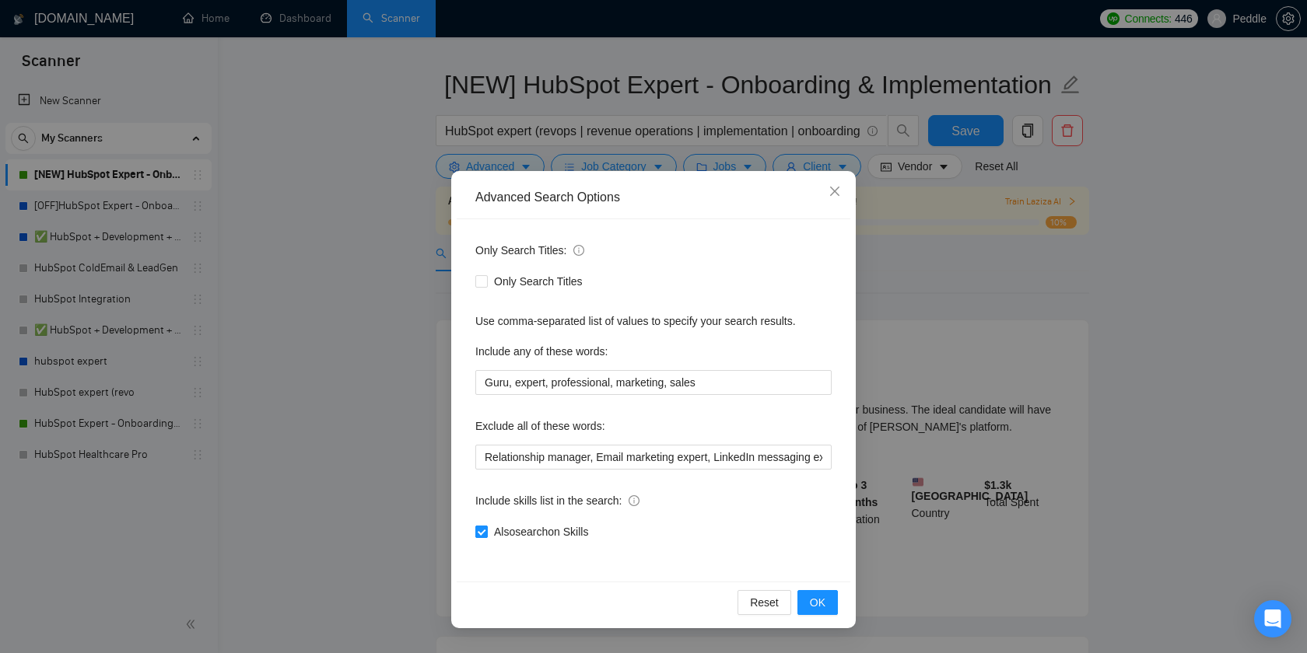
click at [506, 524] on span "Also search on Skills" at bounding box center [541, 532] width 107 height 17
click at [486, 526] on input "Also search on Skills" at bounding box center [480, 531] width 11 height 11
checkbox input "false"
click at [823, 597] on span "OK" at bounding box center [818, 602] width 16 height 17
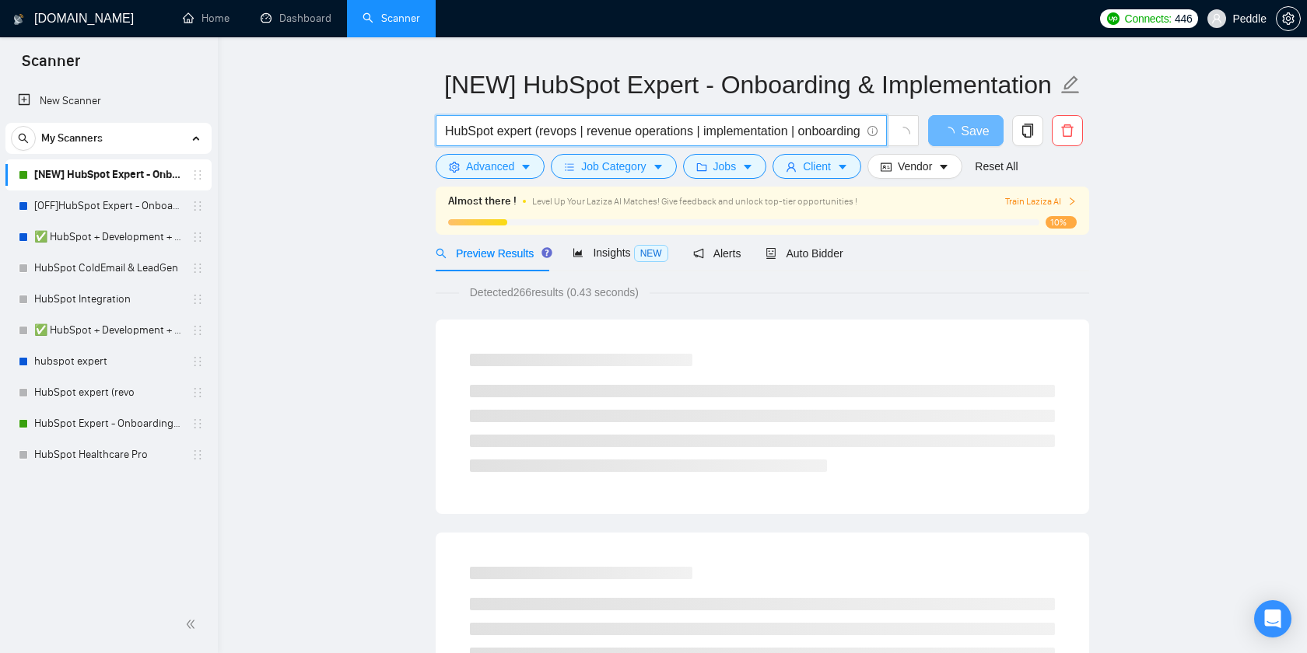
click at [583, 124] on input "HubSpot expert (revops | revenue operations | implementation | onboarding | set…" at bounding box center [652, 130] width 415 height 19
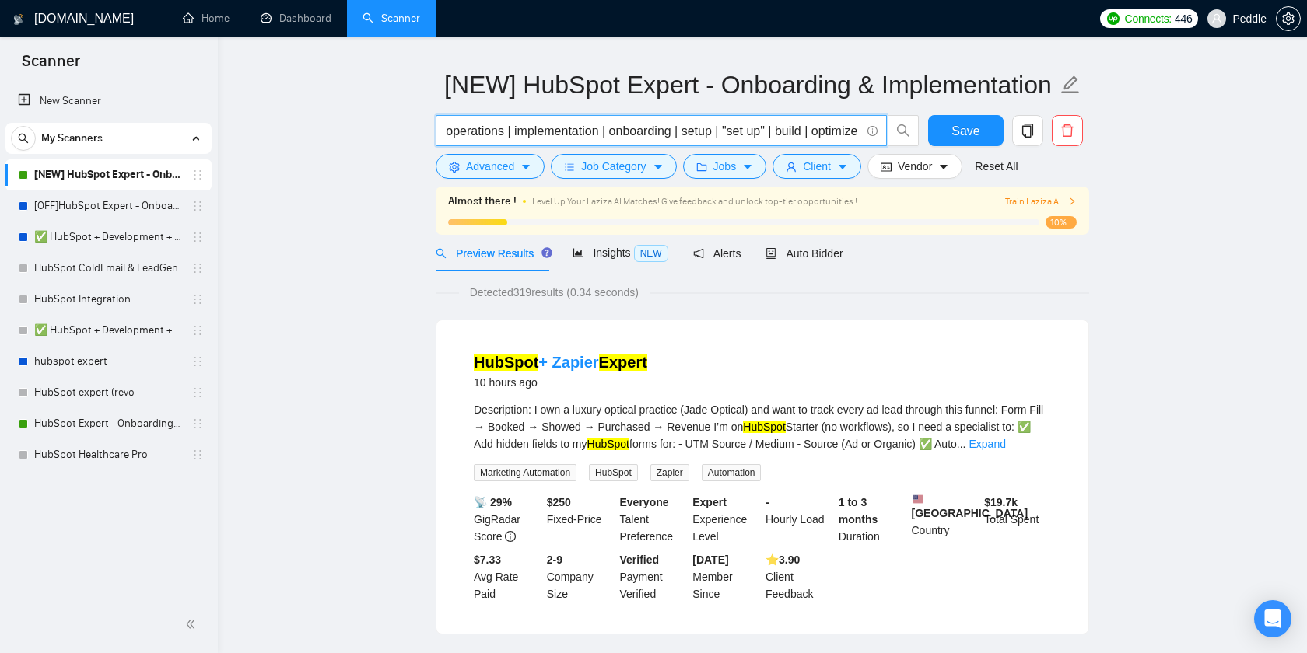
scroll to position [0, 500]
drag, startPoint x: 660, startPoint y: 127, endPoint x: 954, endPoint y: 158, distance: 295.7
click at [954, 158] on form "[NEW] HubSpot Expert - Onboarding & Implementation (LIVE) HubSpot expert (revop…" at bounding box center [762, 123] width 653 height 127
click at [670, 139] on input "HubSpot expert (revops | revenue operations | implementation | onboarding | set…" at bounding box center [652, 130] width 415 height 19
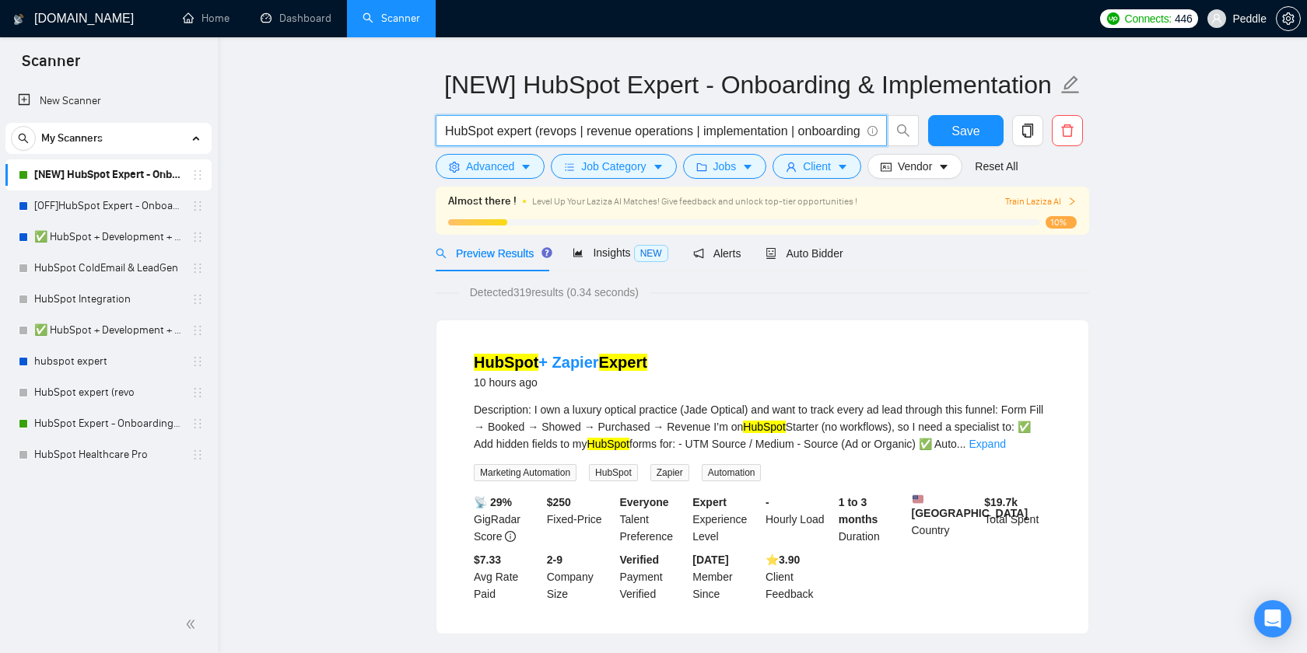
drag, startPoint x: 686, startPoint y: 134, endPoint x: 342, endPoint y: 113, distance: 344.5
click at [503, 127] on input "HubSpot expert (revops | revenue operations | implementation | onboarding | set…" at bounding box center [652, 130] width 415 height 19
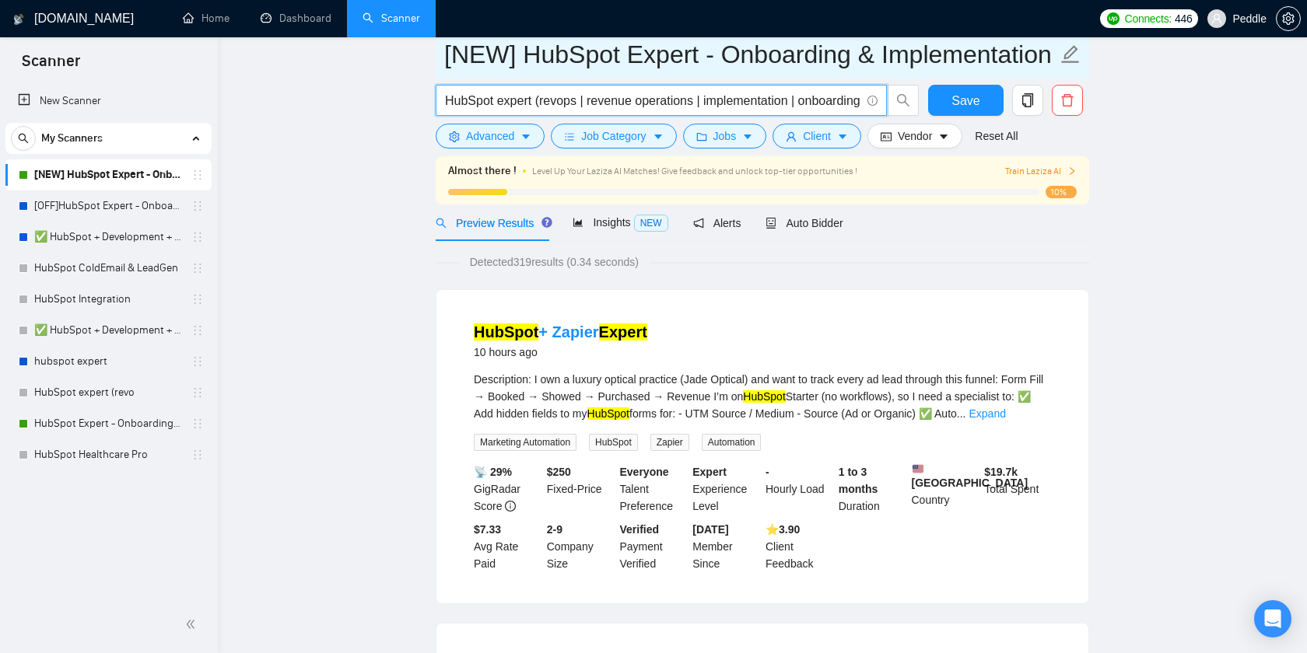
scroll to position [5, 0]
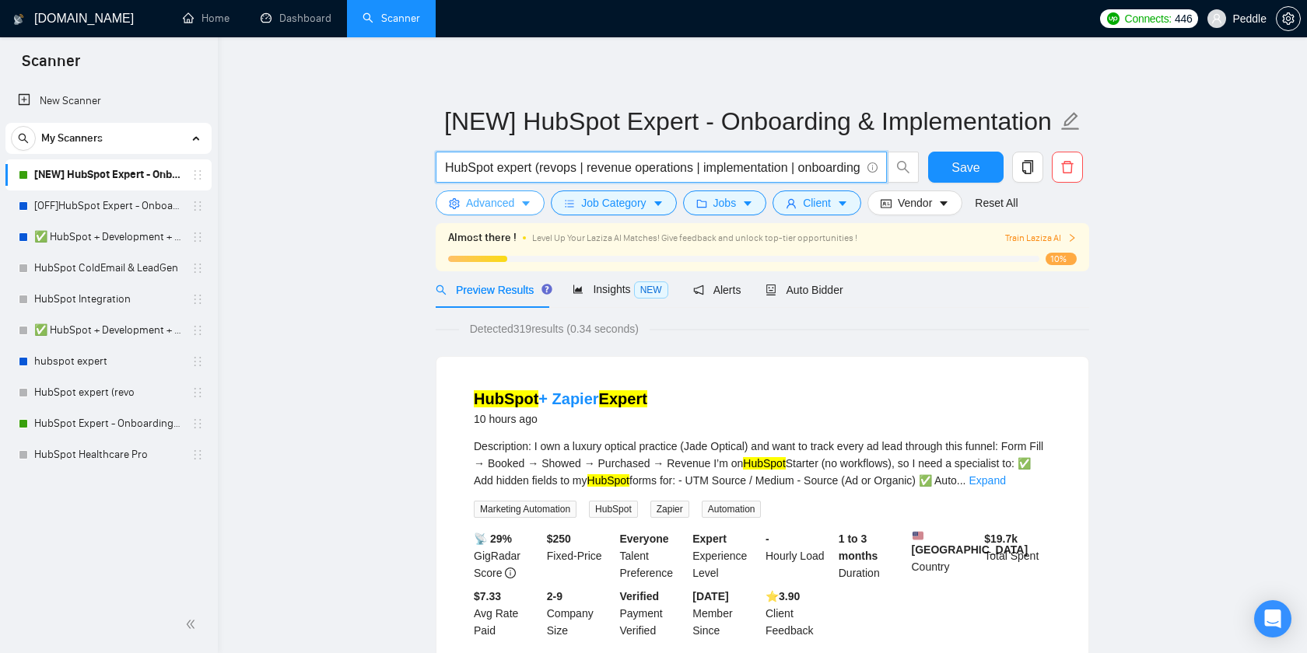
click at [492, 198] on span "Advanced" at bounding box center [490, 202] width 48 height 17
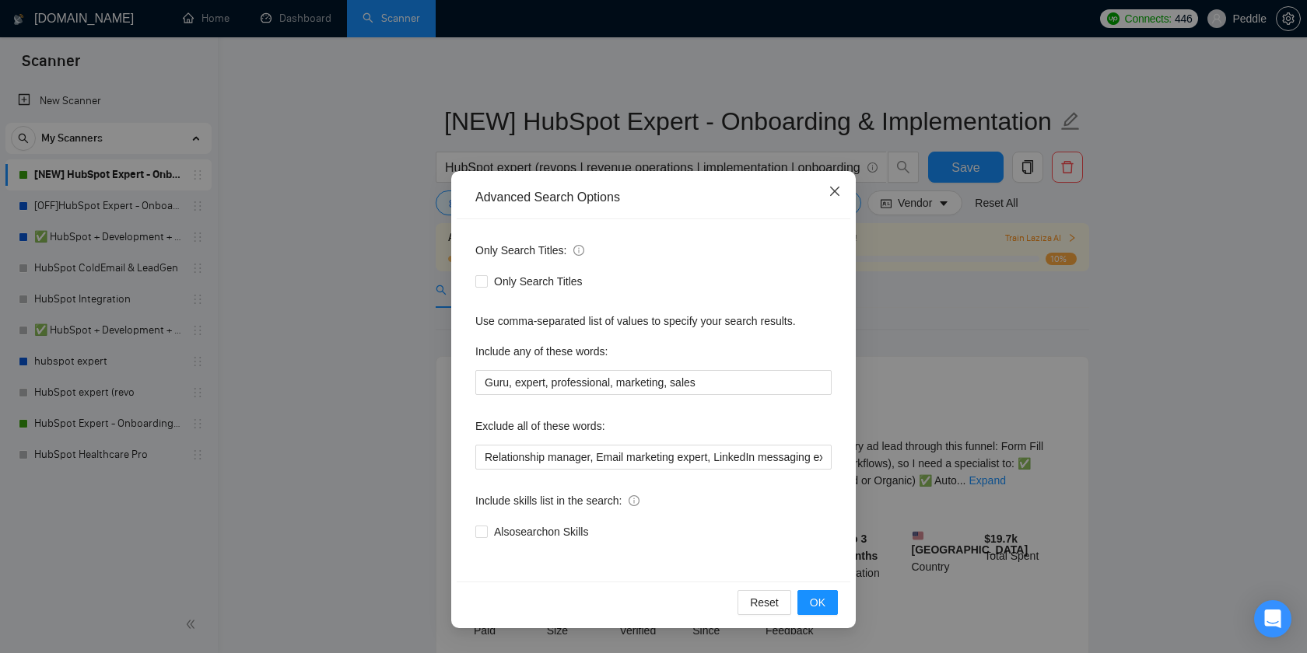
click at [824, 192] on span "Close" at bounding box center [835, 192] width 42 height 42
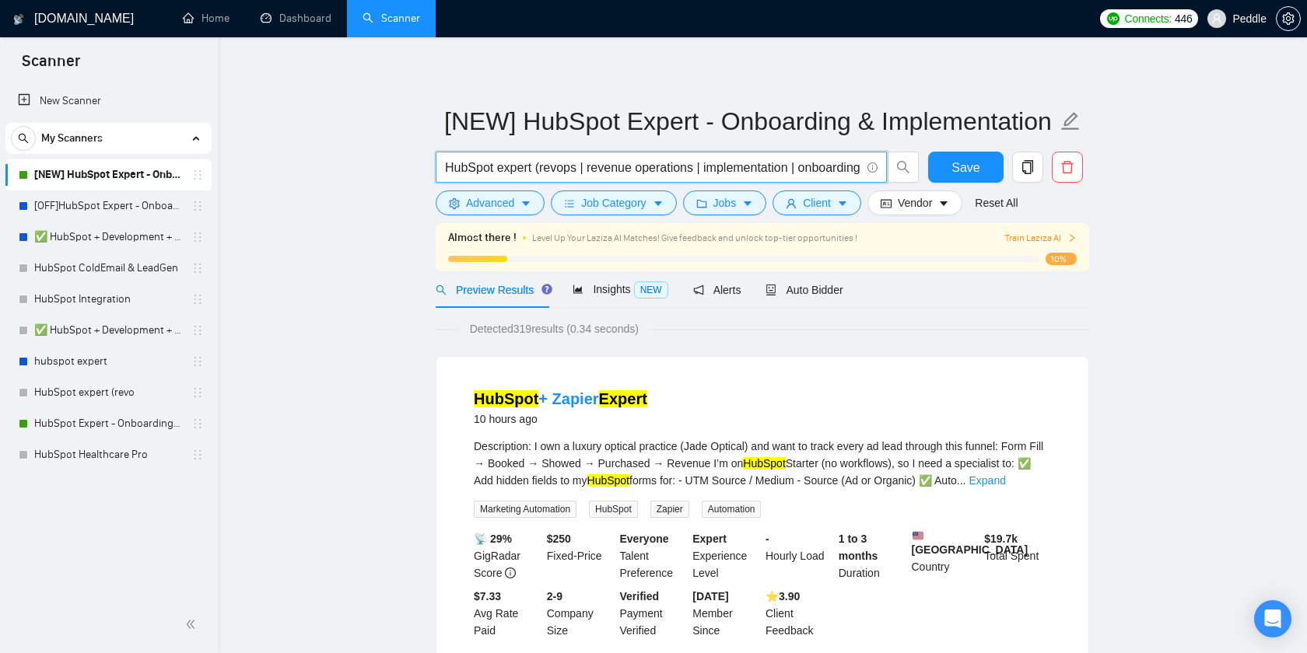
click at [534, 170] on input "HubSpot expert (revops | revenue operations | implementation | onboarding | set…" at bounding box center [652, 167] width 415 height 19
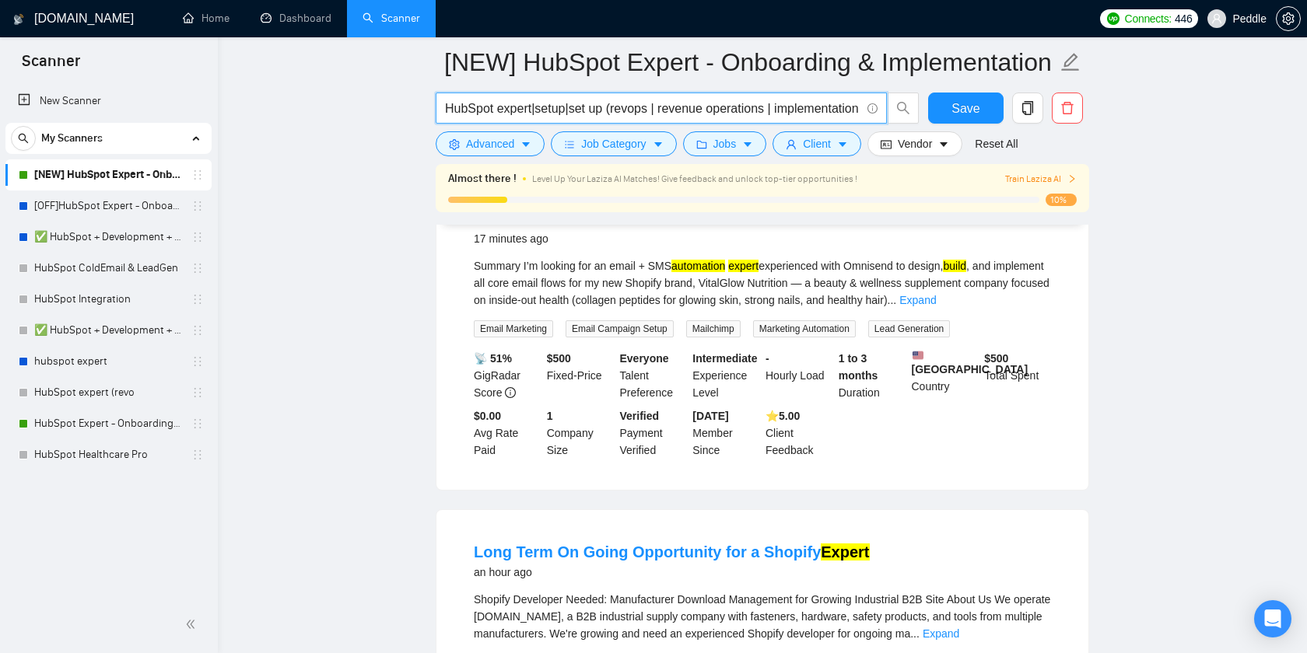
scroll to position [205, 0]
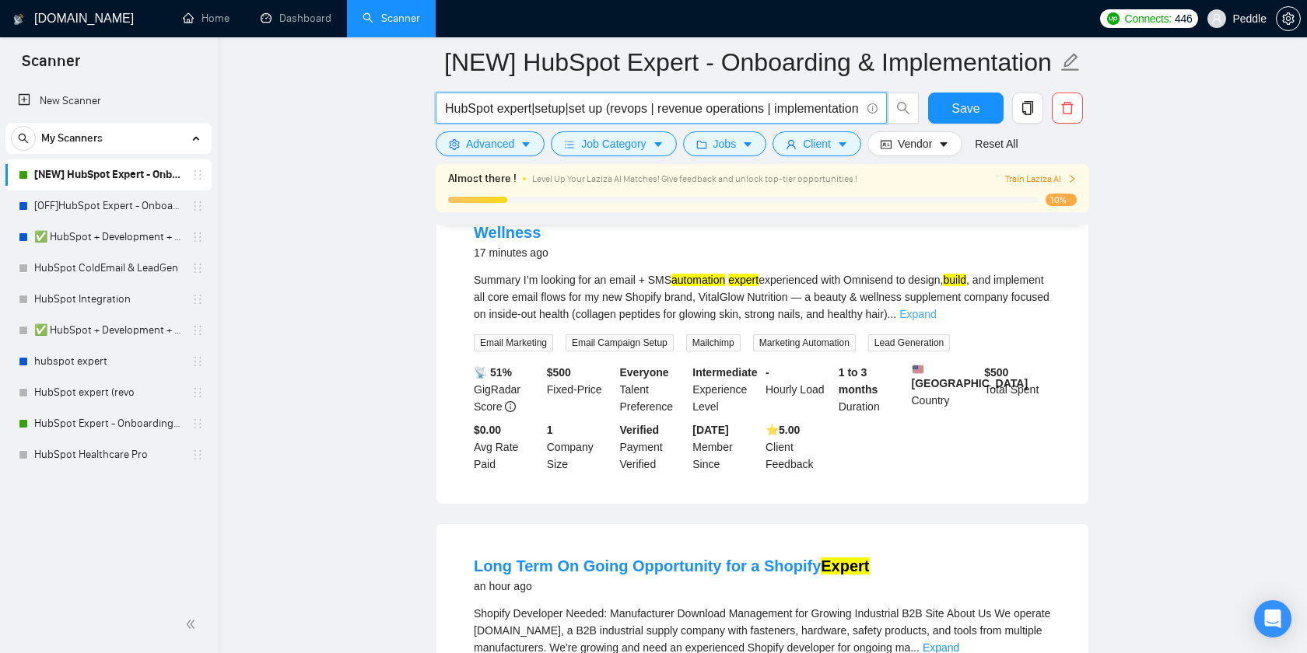
click at [936, 308] on link "Expand" at bounding box center [917, 314] width 37 height 12
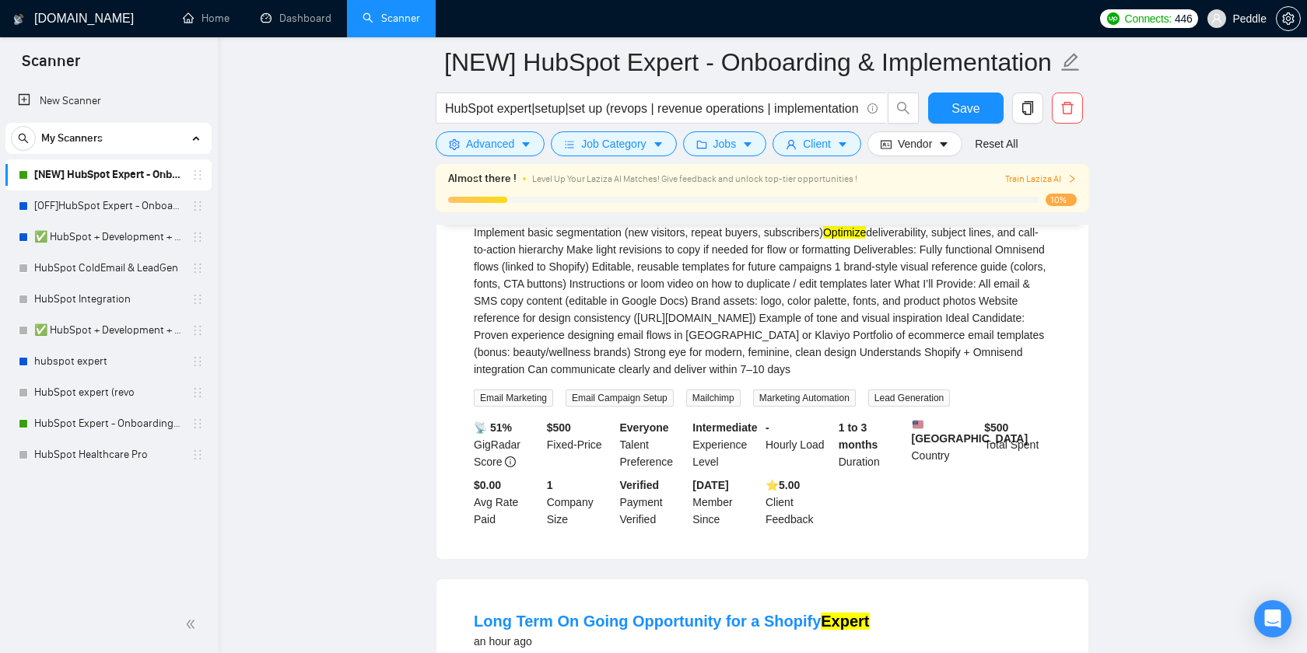
scroll to position [0, 0]
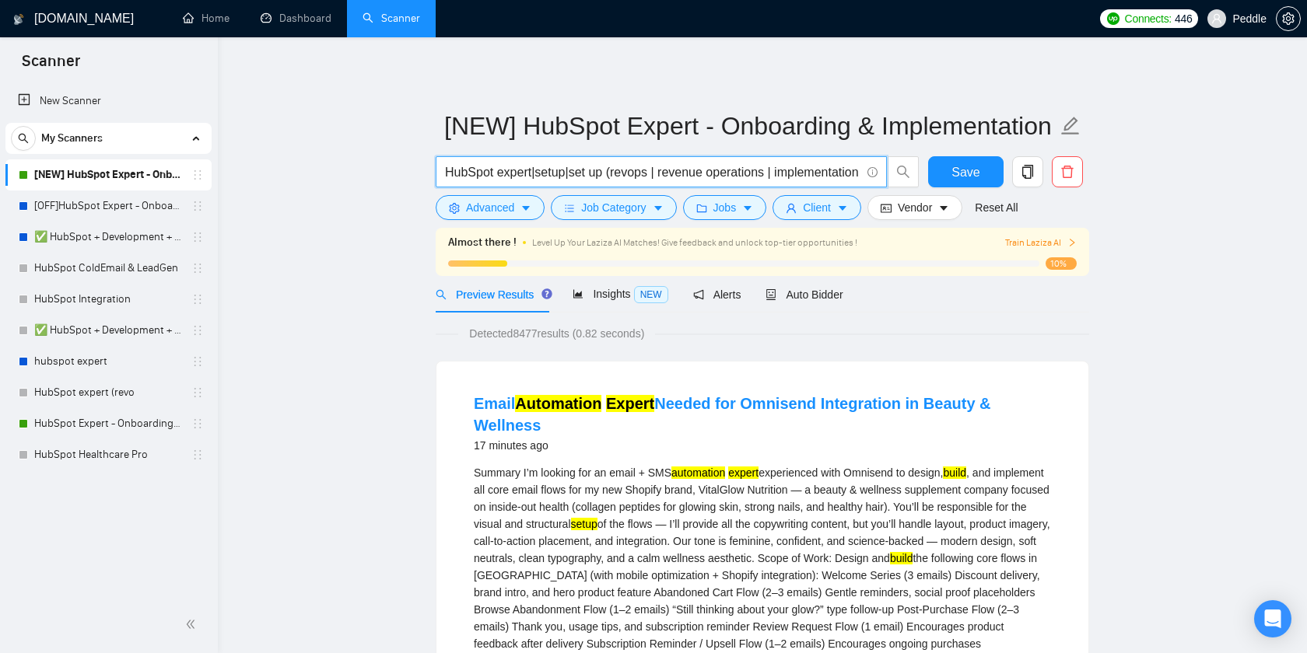
drag, startPoint x: 604, startPoint y: 173, endPoint x: 549, endPoint y: 173, distance: 55.2
click at [549, 173] on input "HubSpot expert|setup|set up (revops | revenue operations | implementation | onb…" at bounding box center [652, 172] width 415 height 19
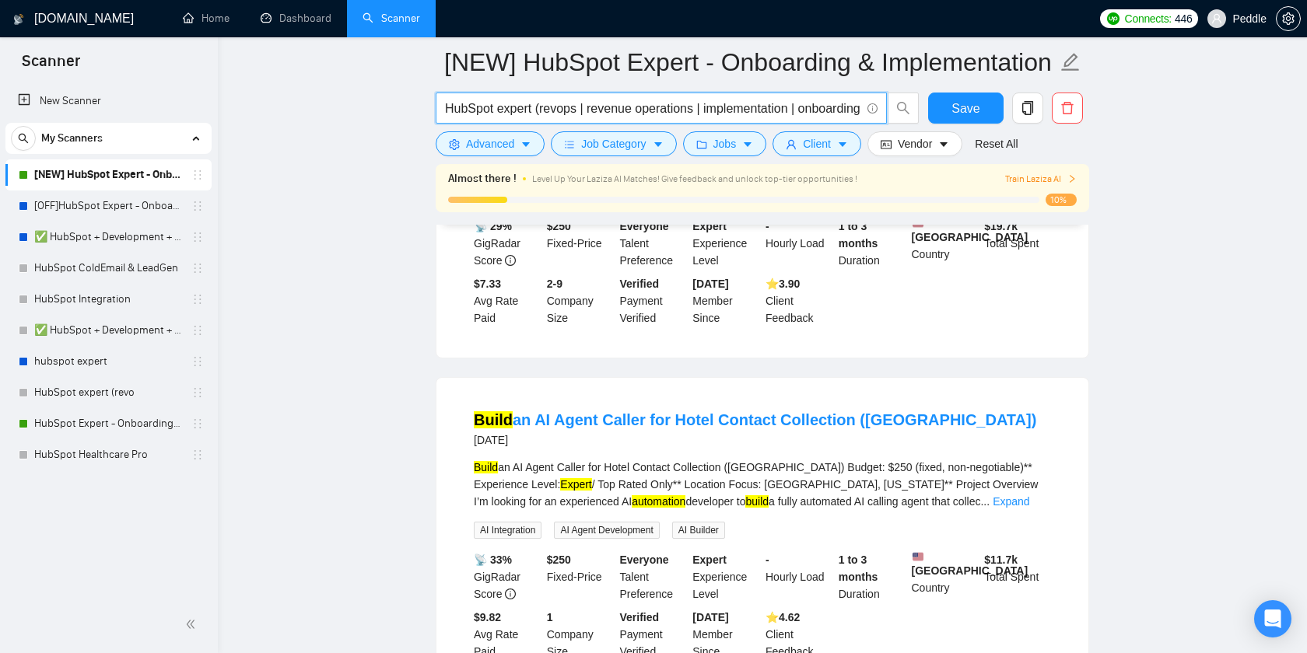
scroll to position [356, 0]
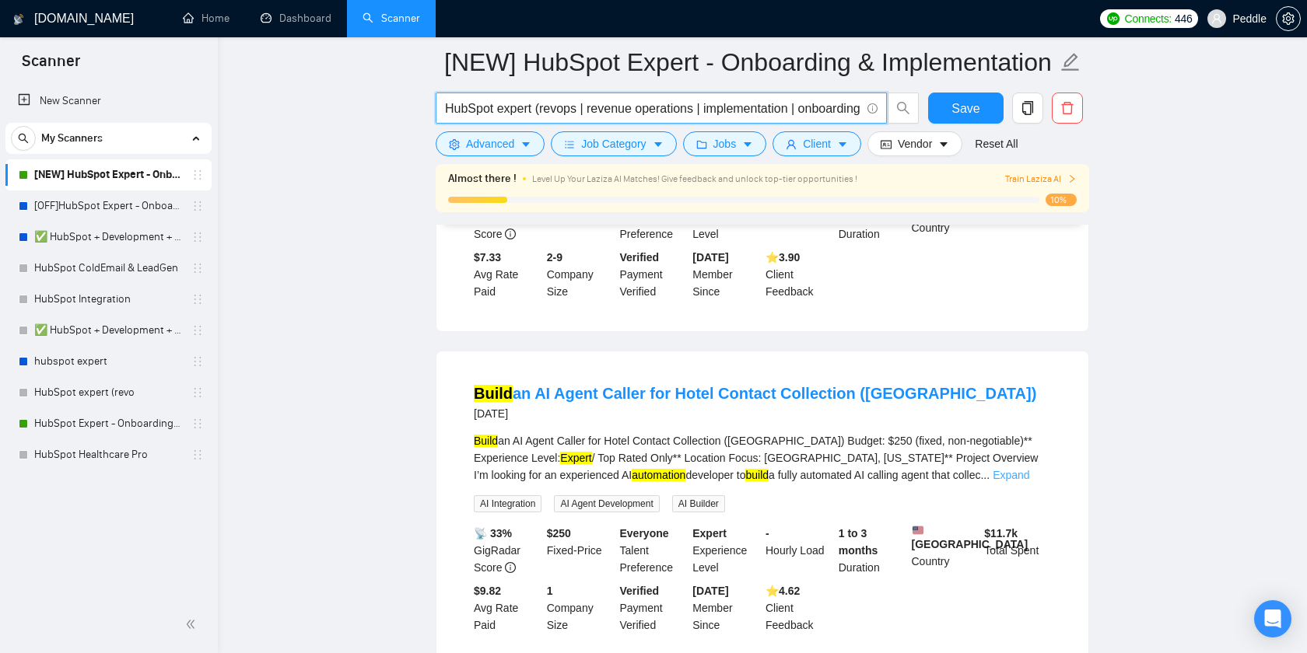
click at [1022, 482] on link "Expand" at bounding box center [1011, 475] width 37 height 12
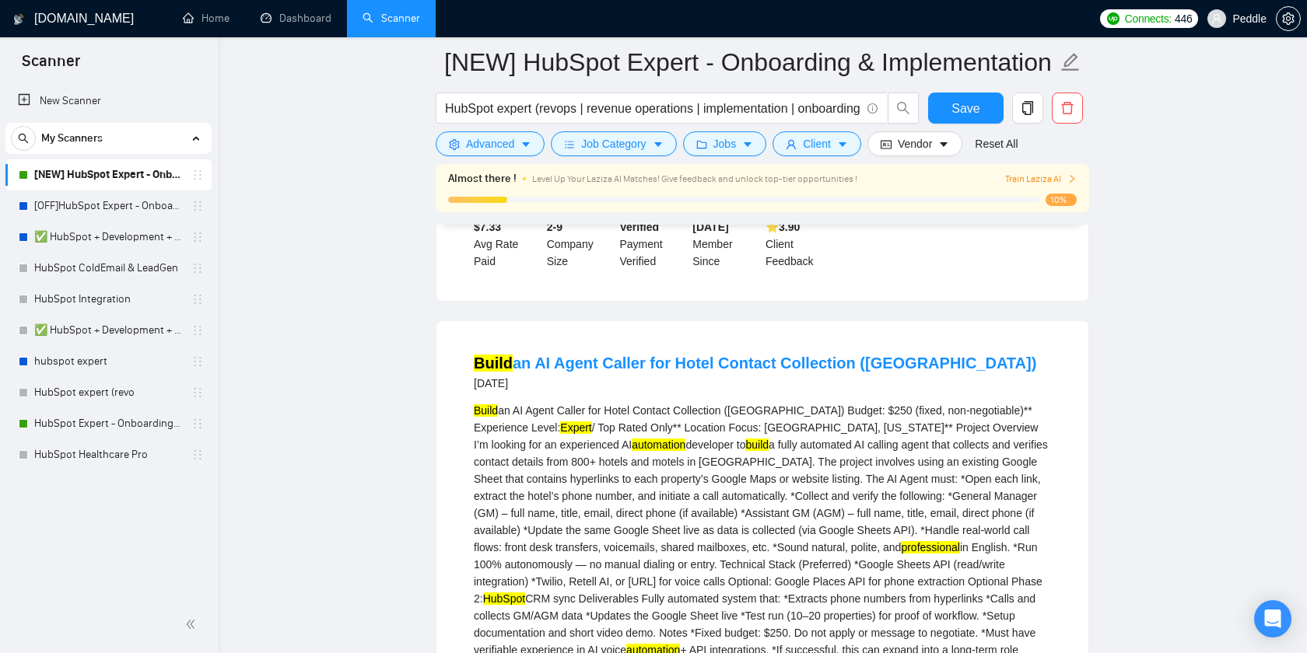
scroll to position [324, 0]
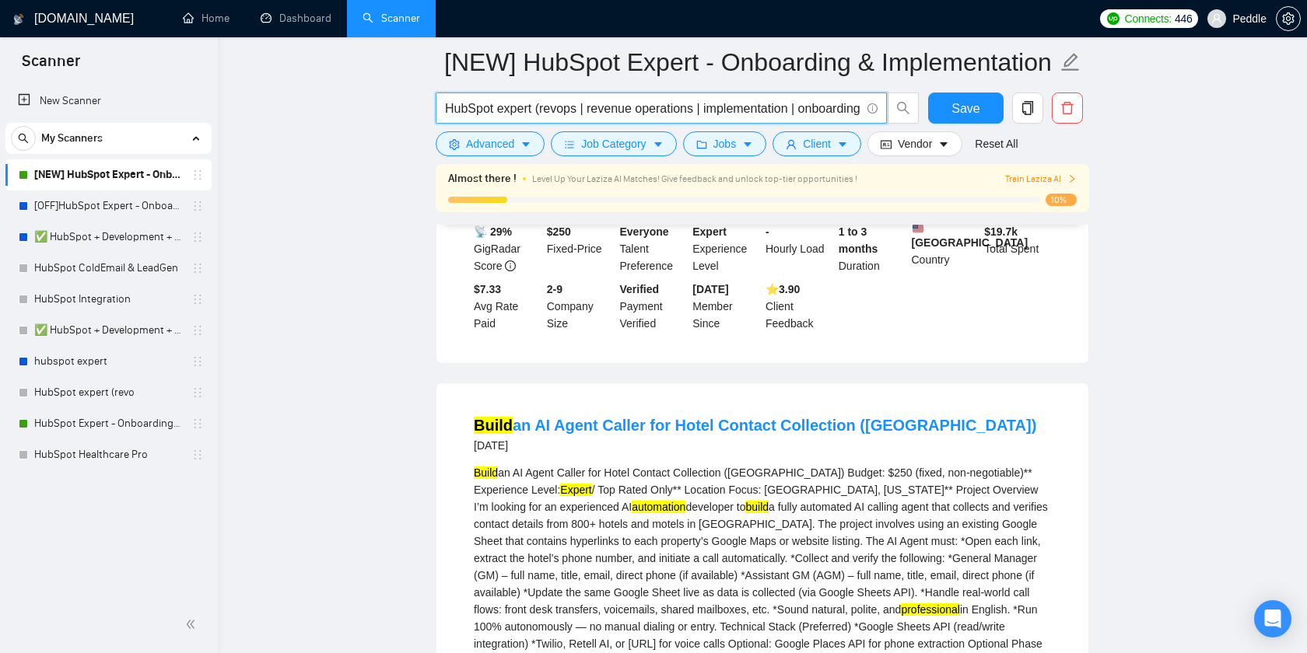
click at [499, 108] on input "HubSpot expert (revops | revenue operations | implementation | onboarding | set…" at bounding box center [652, 108] width 415 height 19
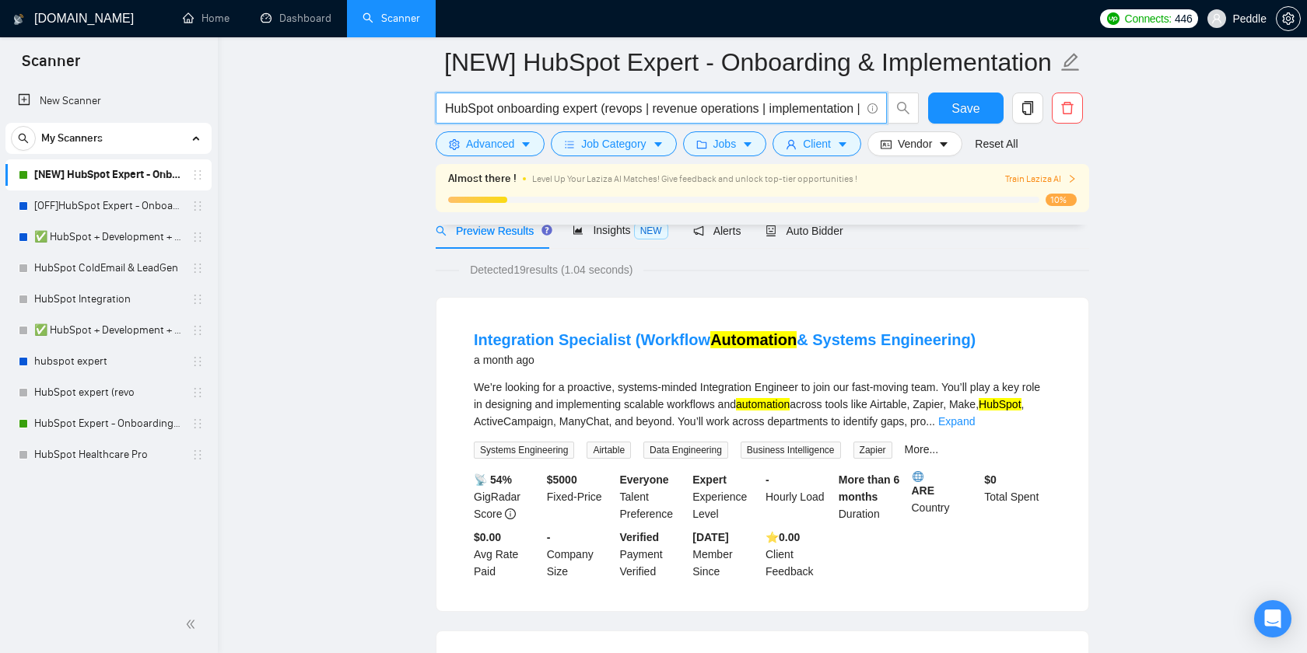
scroll to position [75, 0]
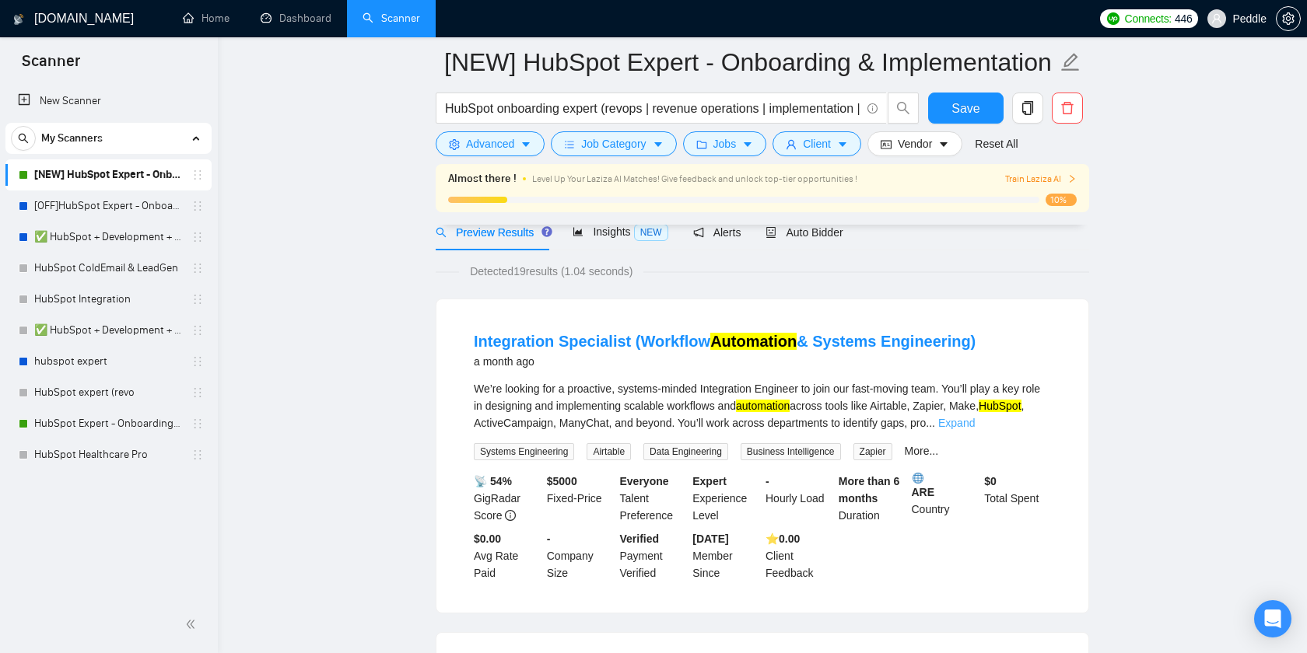
click at [975, 425] on link "Expand" at bounding box center [956, 423] width 37 height 12
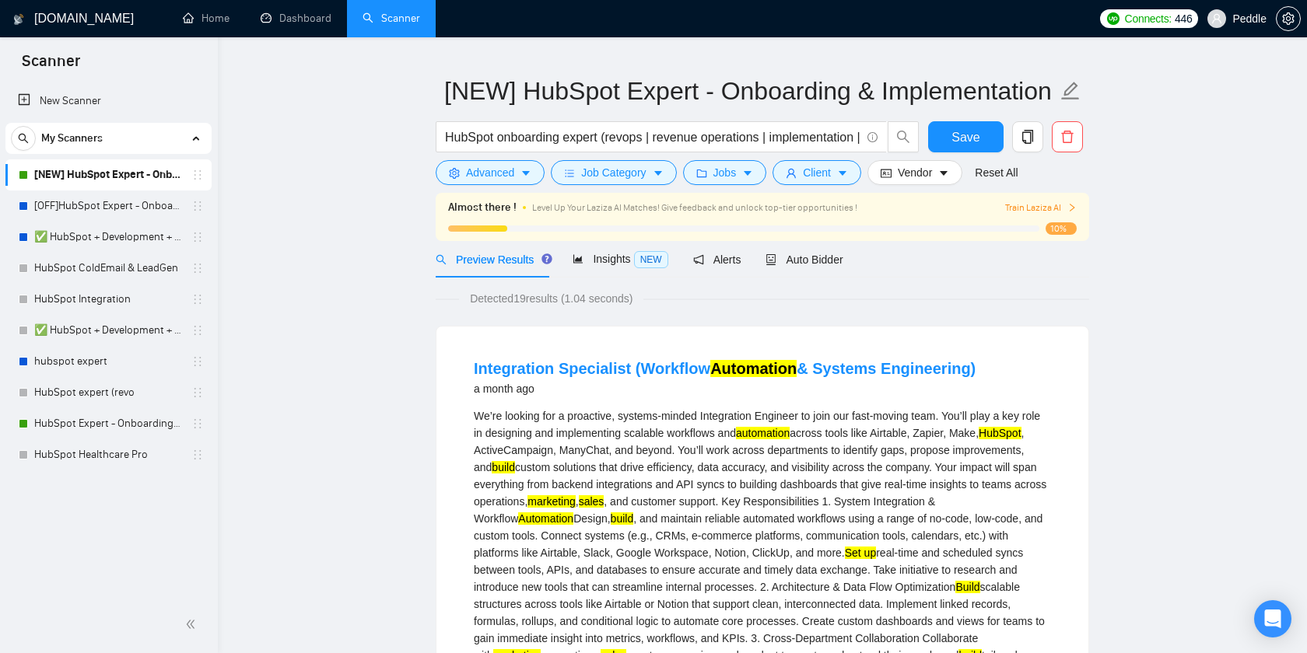
scroll to position [0, 0]
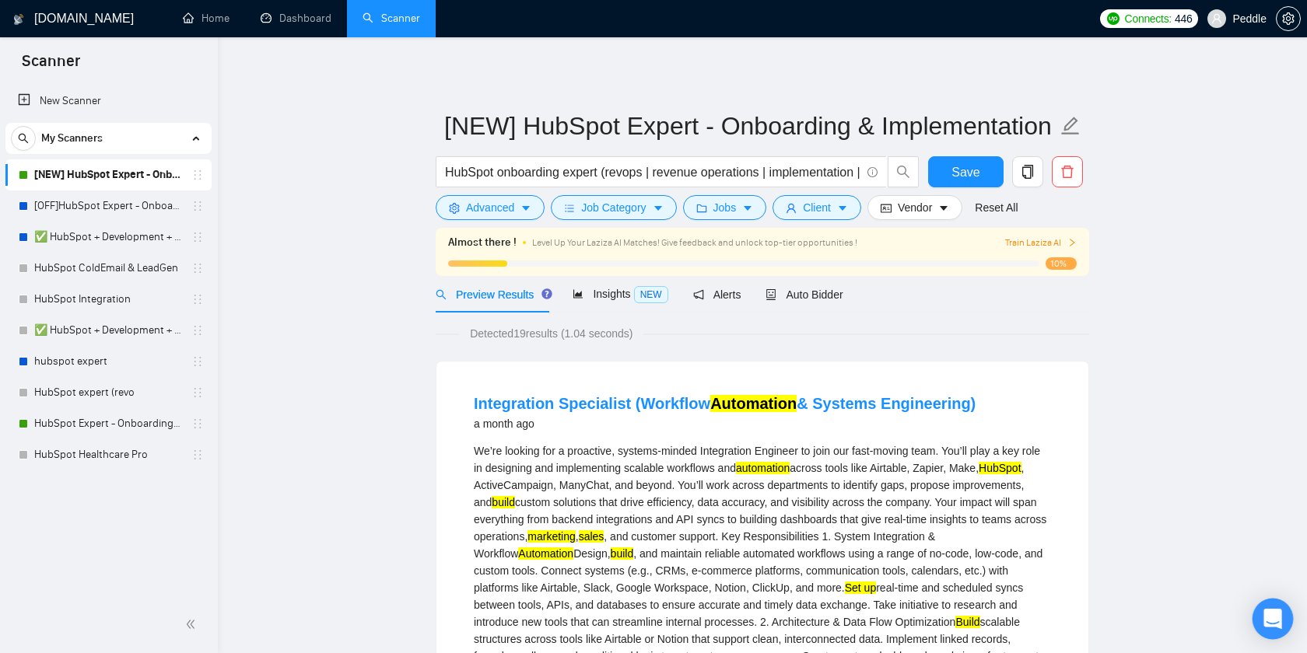
click at [1272, 625] on icon "Open Intercom Messenger" at bounding box center [1273, 619] width 20 height 20
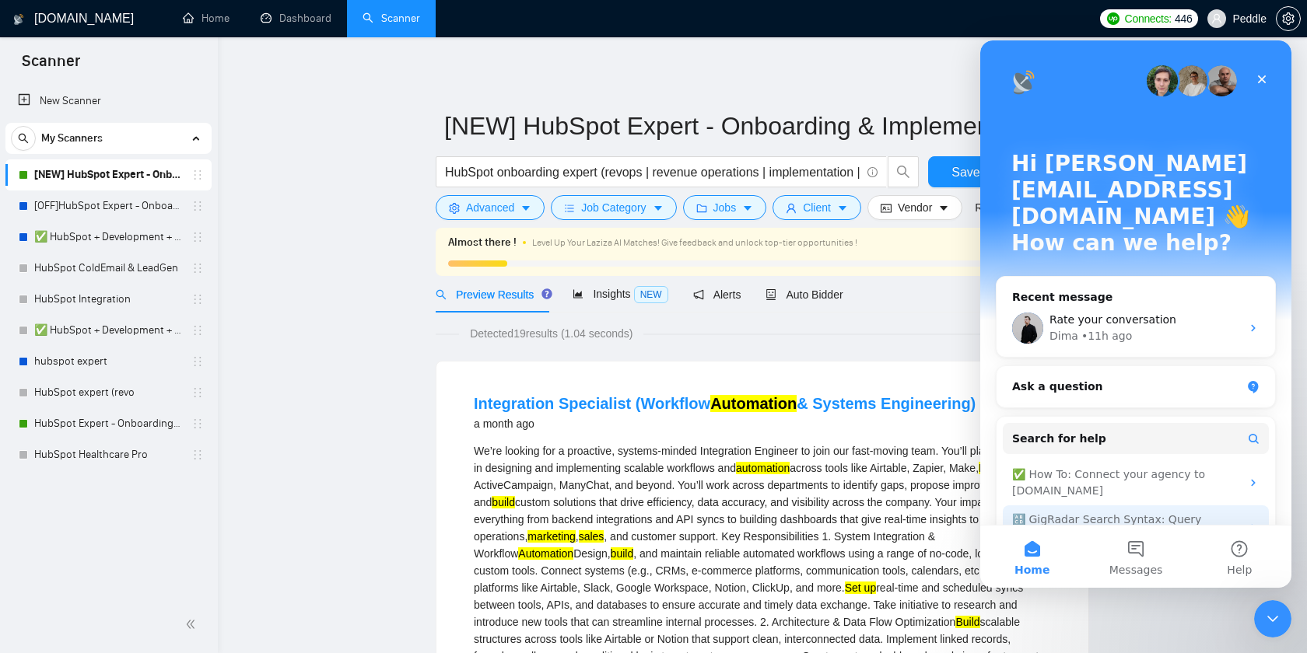
scroll to position [45, 0]
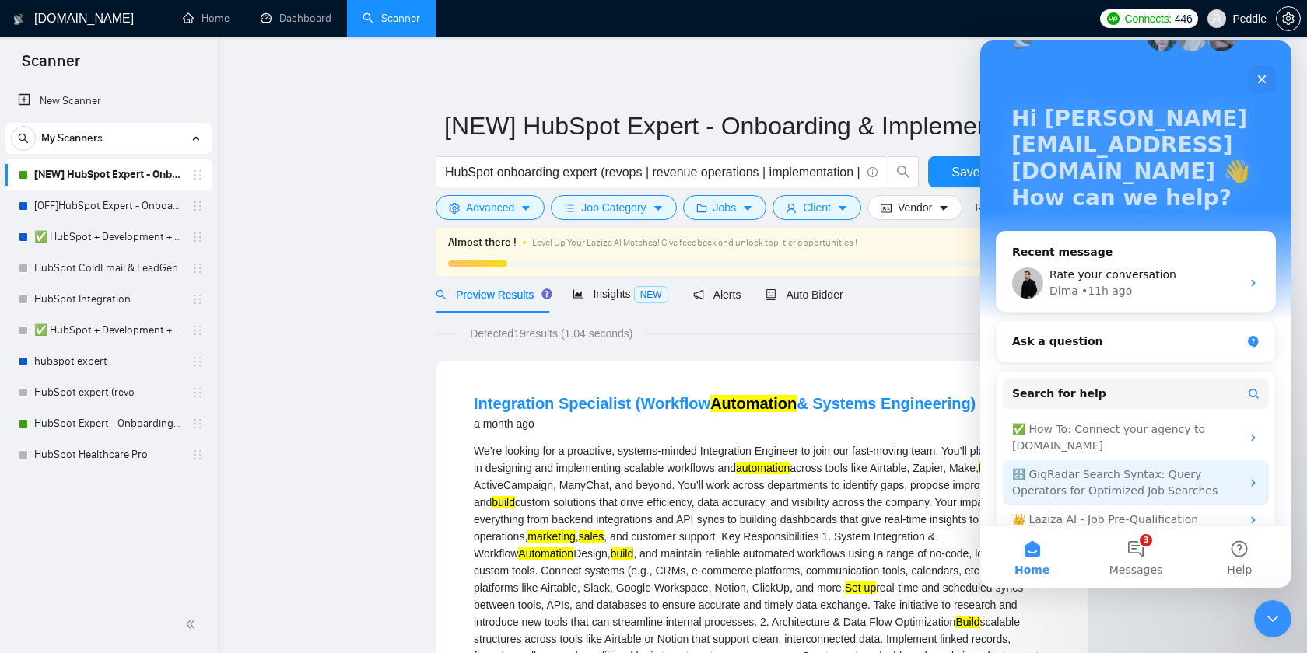
click at [1149, 467] on div "🔠 GigRadar Search Syntax: Query Operators for Optimized Job Searches" at bounding box center [1126, 483] width 229 height 33
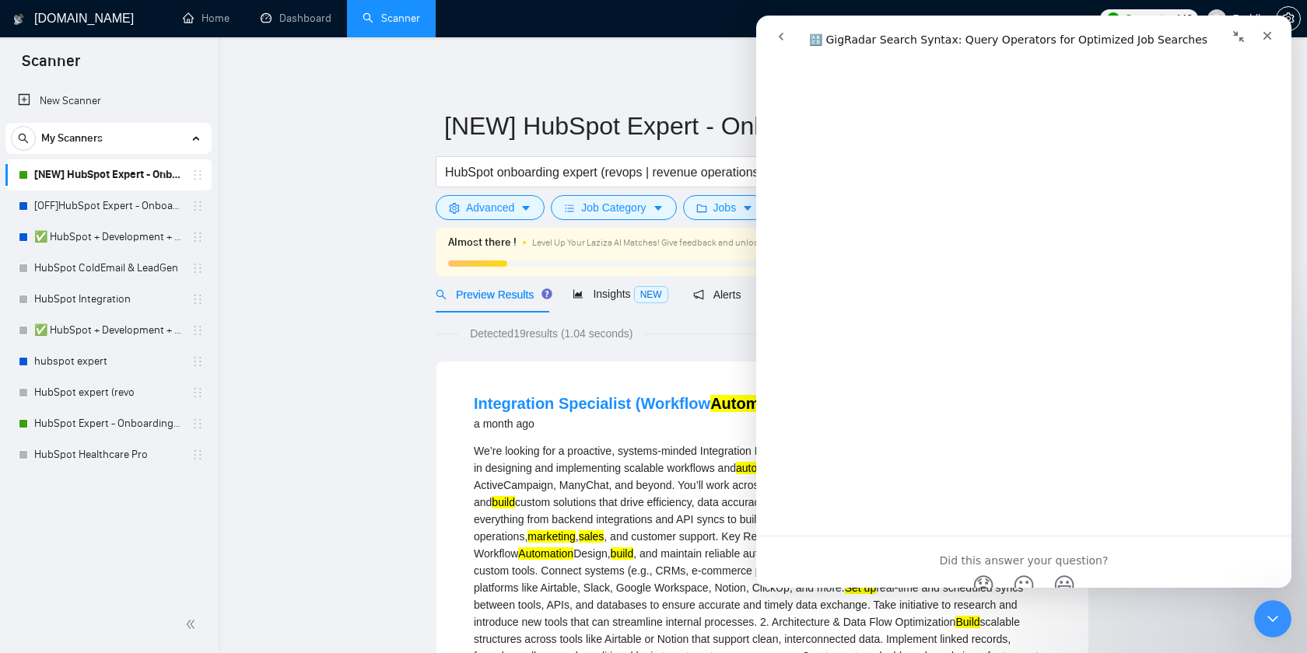
scroll to position [5613, 0]
click at [1262, 35] on icon "Close" at bounding box center [1267, 36] width 12 height 12
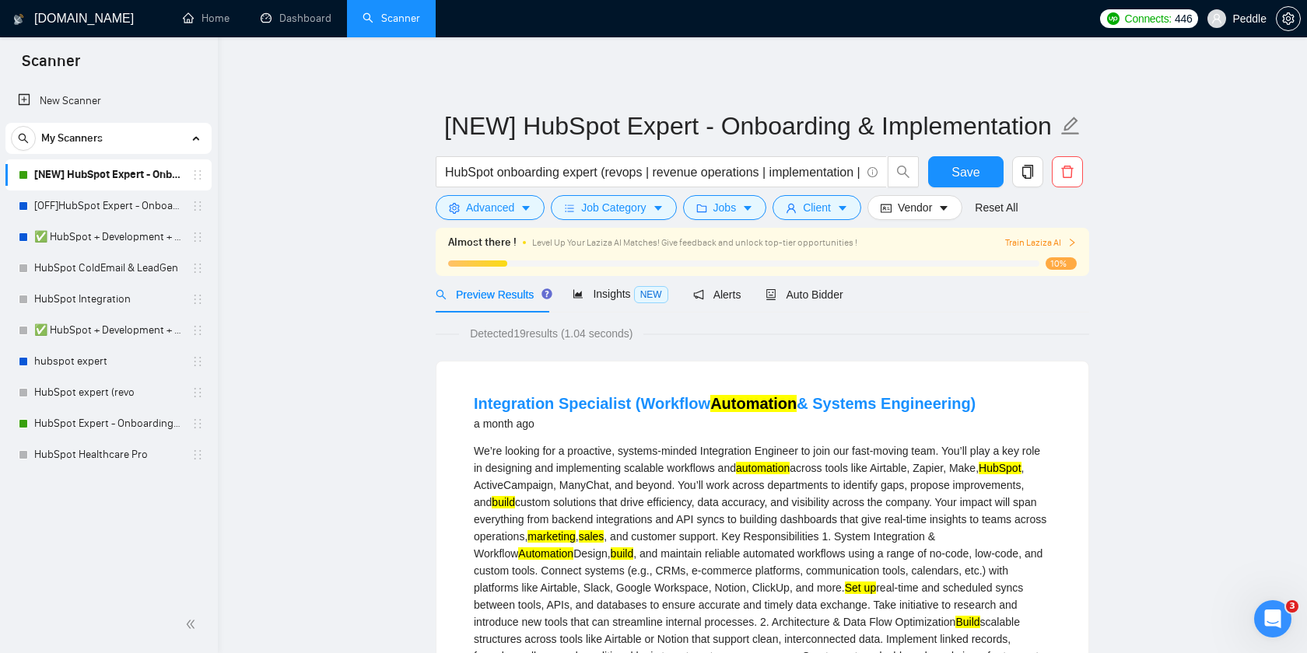
scroll to position [0, 0]
click at [601, 176] on input "HubSpot onboarding expert (revops | revenue operations | implementation | onboa…" at bounding box center [652, 172] width 415 height 19
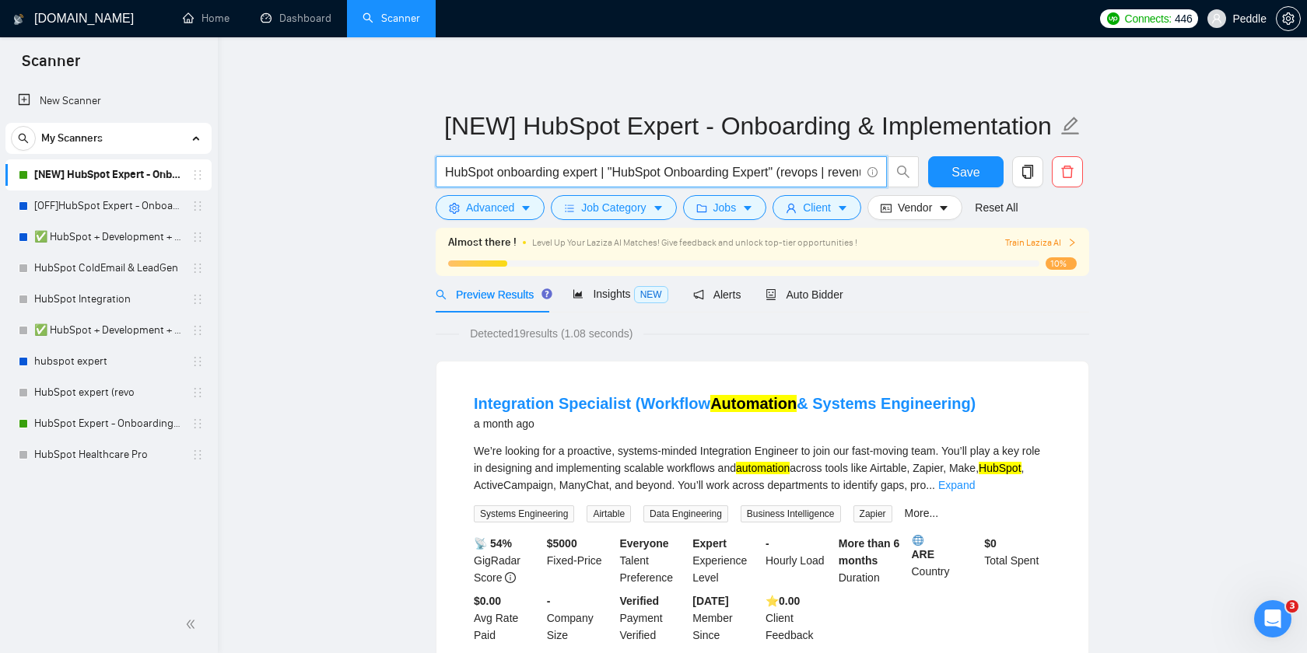
drag, startPoint x: 782, startPoint y: 170, endPoint x: 611, endPoint y: 176, distance: 171.3
click at [612, 176] on input "HubSpot onboarding expert | "HubSpot Onboarding Expert" (revops | revenue opera…" at bounding box center [652, 172] width 415 height 19
type input "HubSpot onboarding expert (revops | revenue operations | implementation | onboa…"
click at [824, 301] on span "Auto Bidder" at bounding box center [803, 295] width 77 height 12
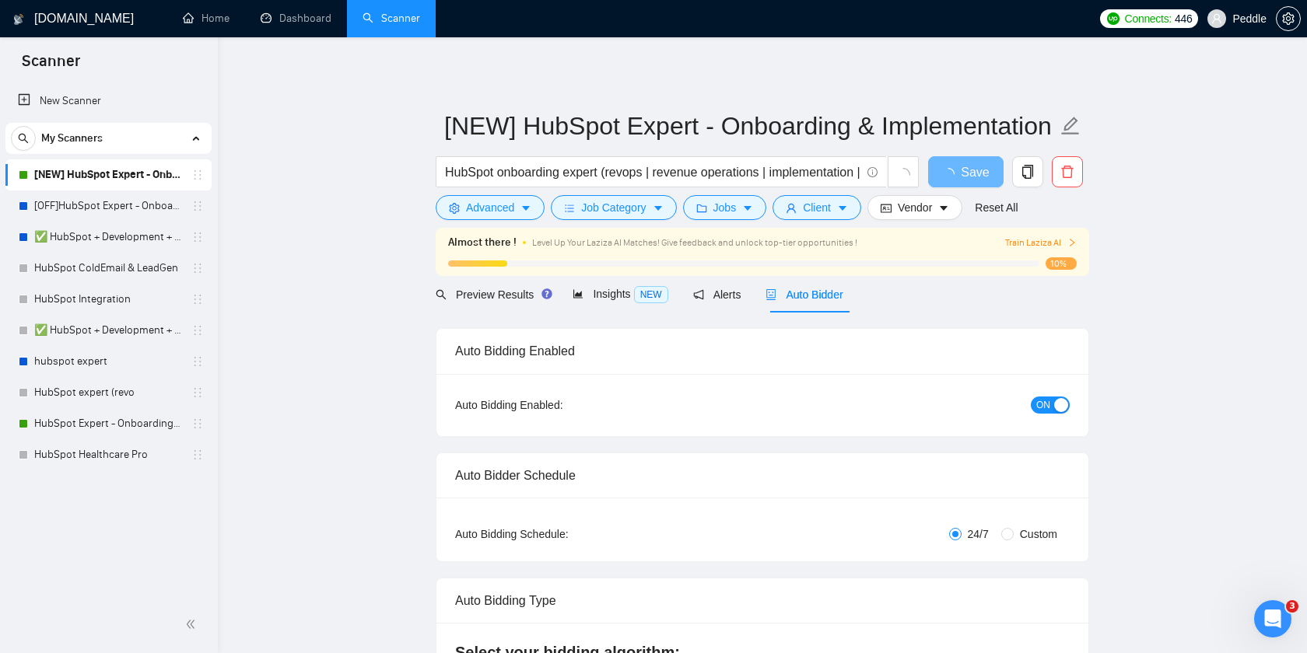
checkbox input "true"
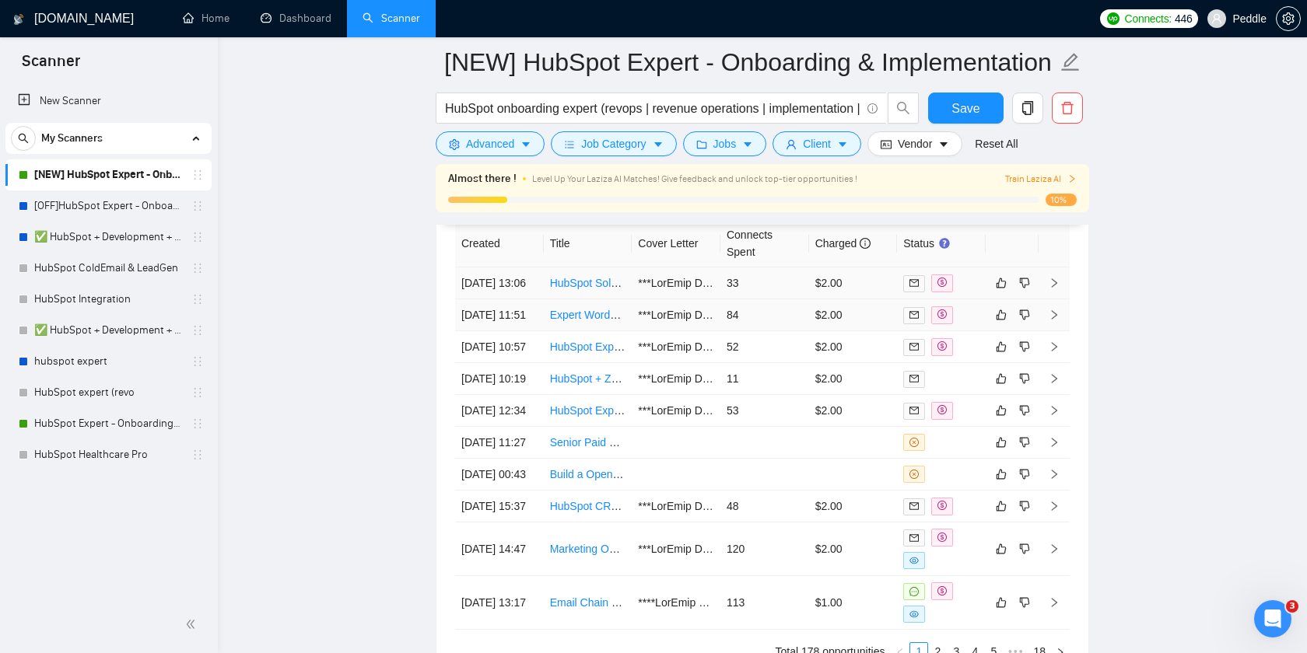
scroll to position [4203, 0]
click at [581, 288] on link "HubSpot Solution Architect and Implementation Expert" at bounding box center [681, 281] width 263 height 12
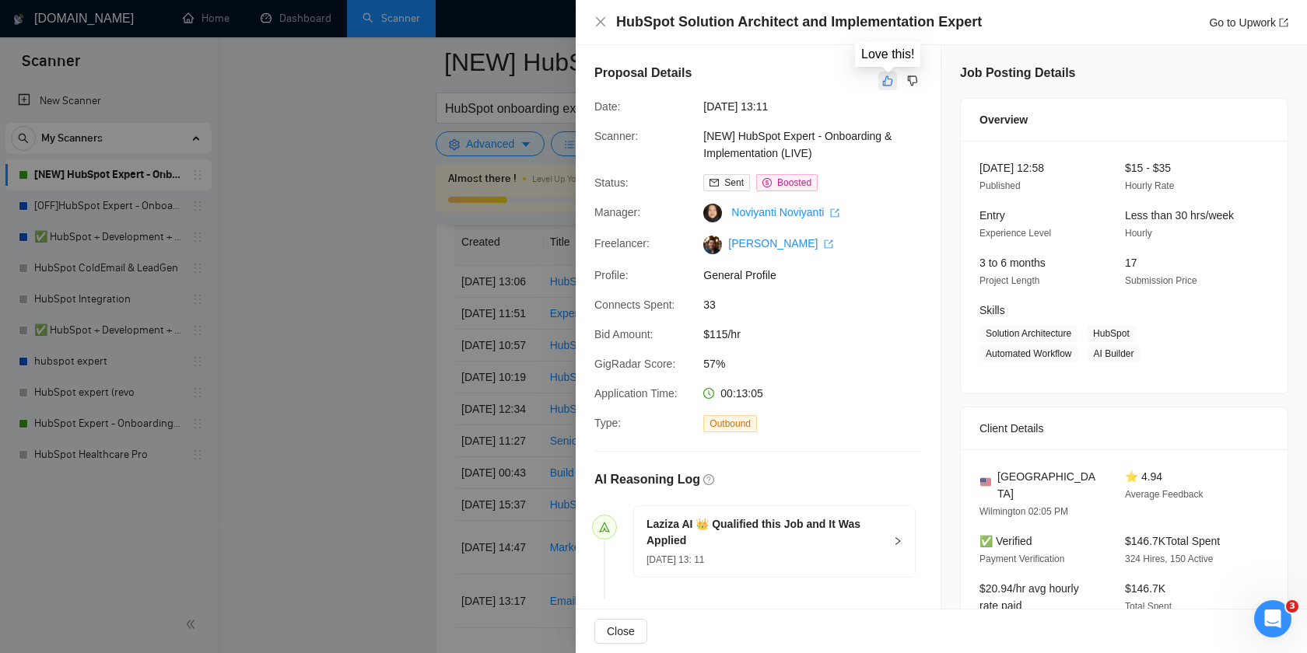
click at [883, 85] on icon "like" at bounding box center [888, 81] width 10 height 10
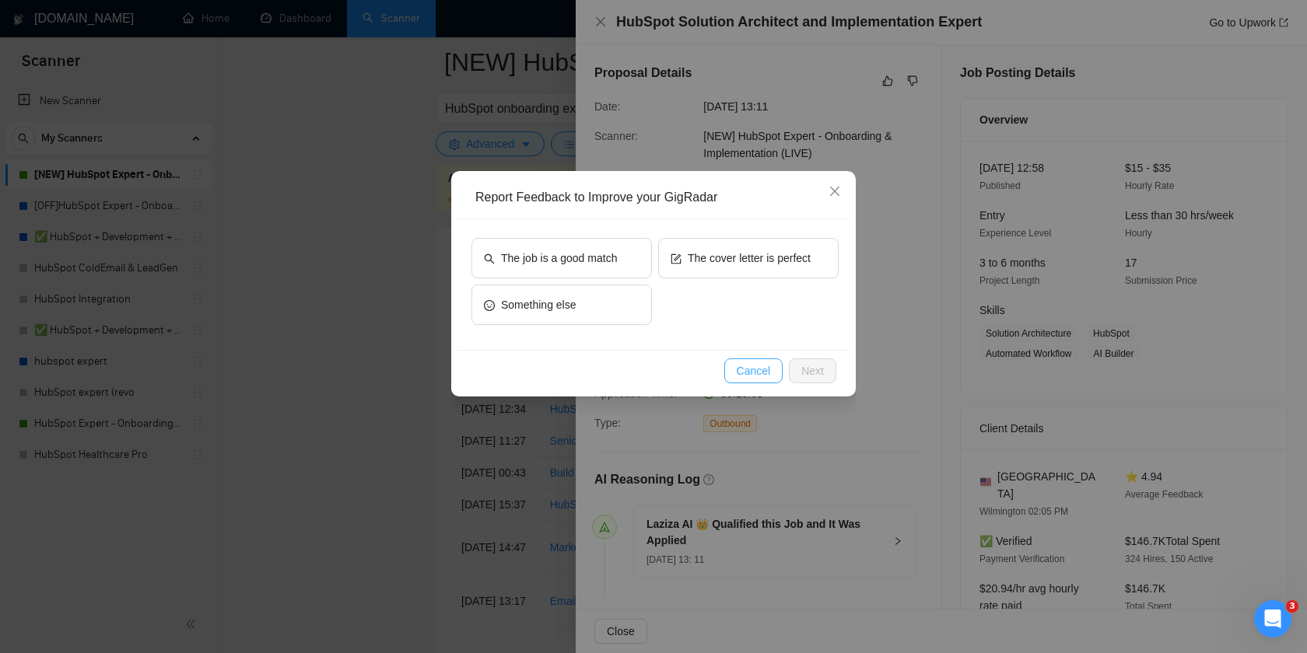
click at [757, 364] on span "Cancel" at bounding box center [754, 371] width 34 height 17
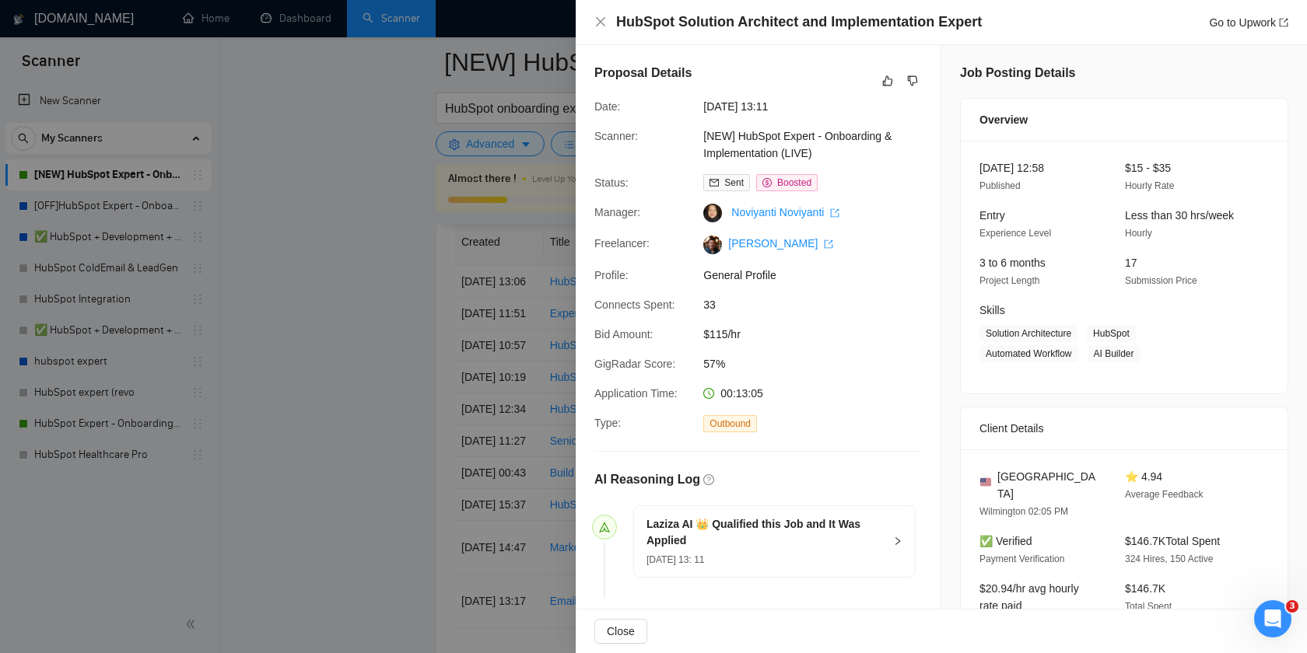
click at [599, 36] on div "HubSpot Solution Architect and Implementation Expert Go to Upwork" at bounding box center [941, 22] width 731 height 45
click at [599, 33] on div "HubSpot Solution Architect and Implementation Expert Go to Upwork" at bounding box center [941, 22] width 731 height 45
click at [604, 24] on icon "close" at bounding box center [600, 22] width 12 height 12
